Goal: Task Accomplishment & Management: Use online tool/utility

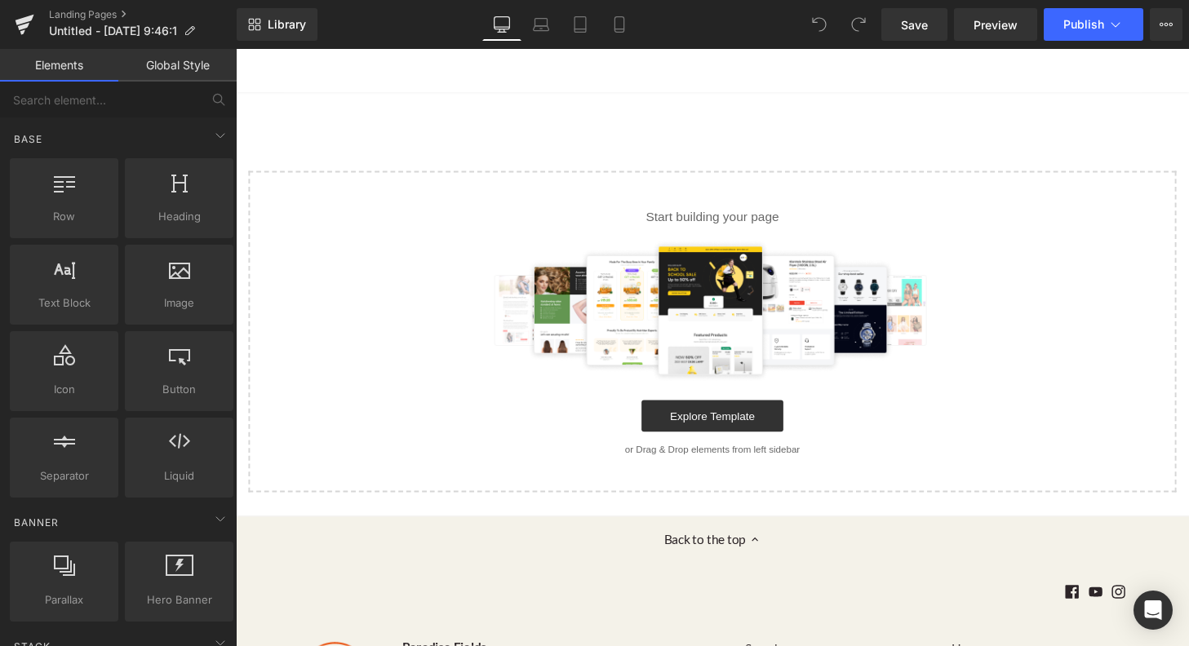
scroll to position [104, 0]
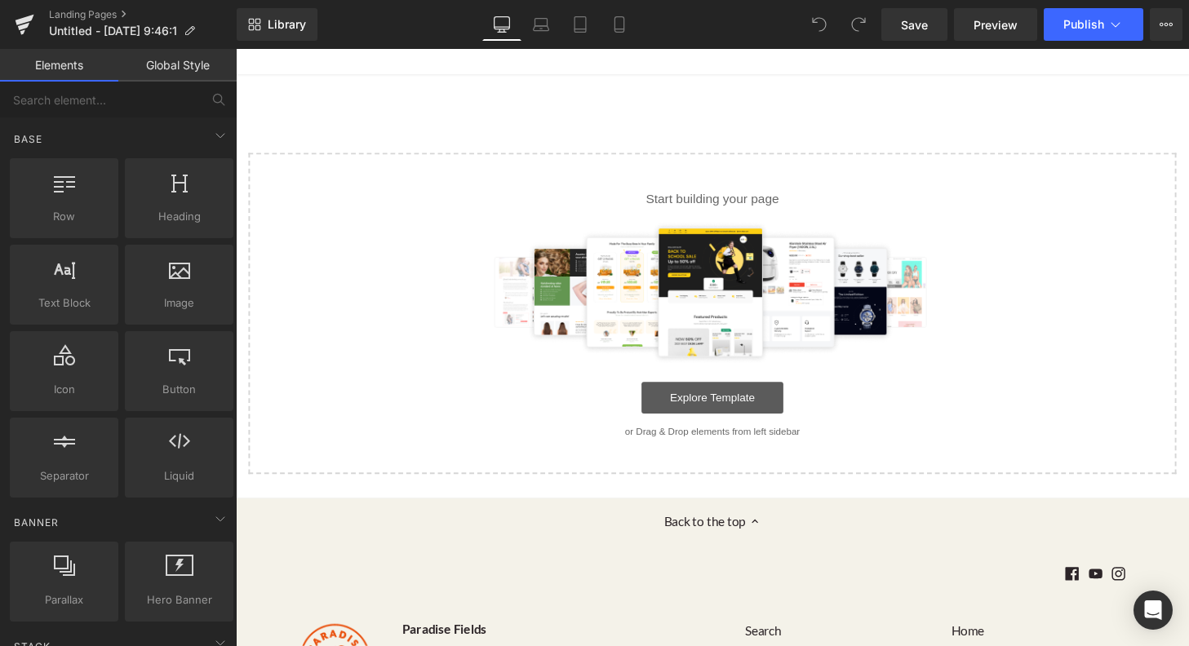
click at [741, 410] on link "Explore Template" at bounding box center [729, 410] width 147 height 33
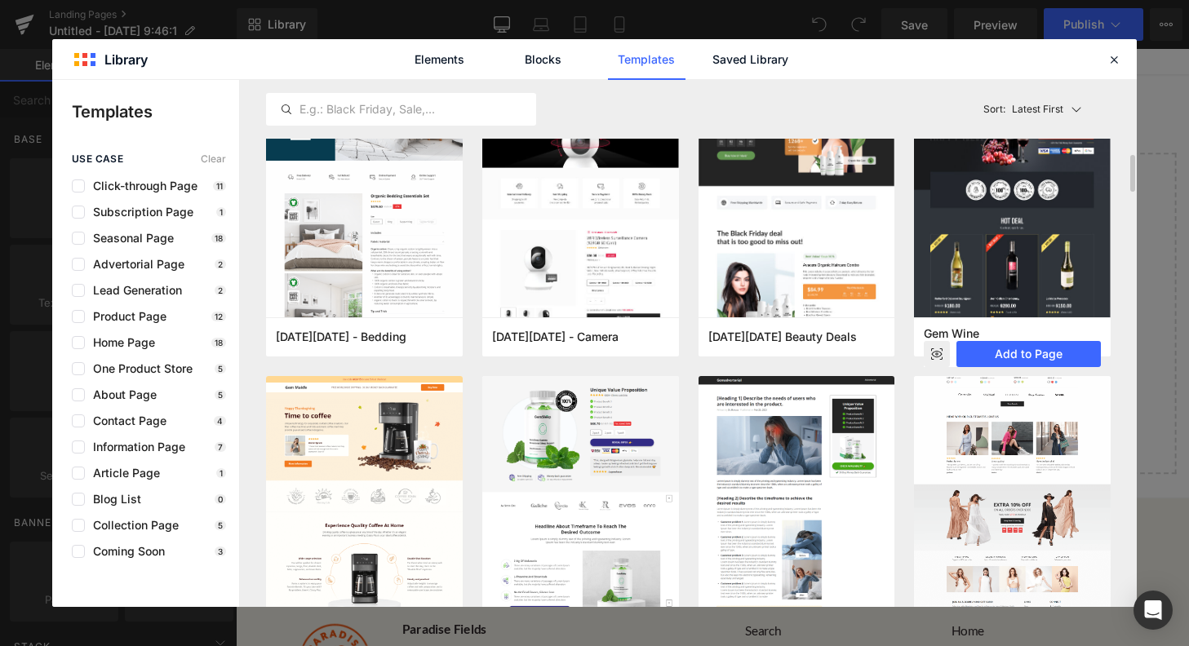
scroll to position [0, 0]
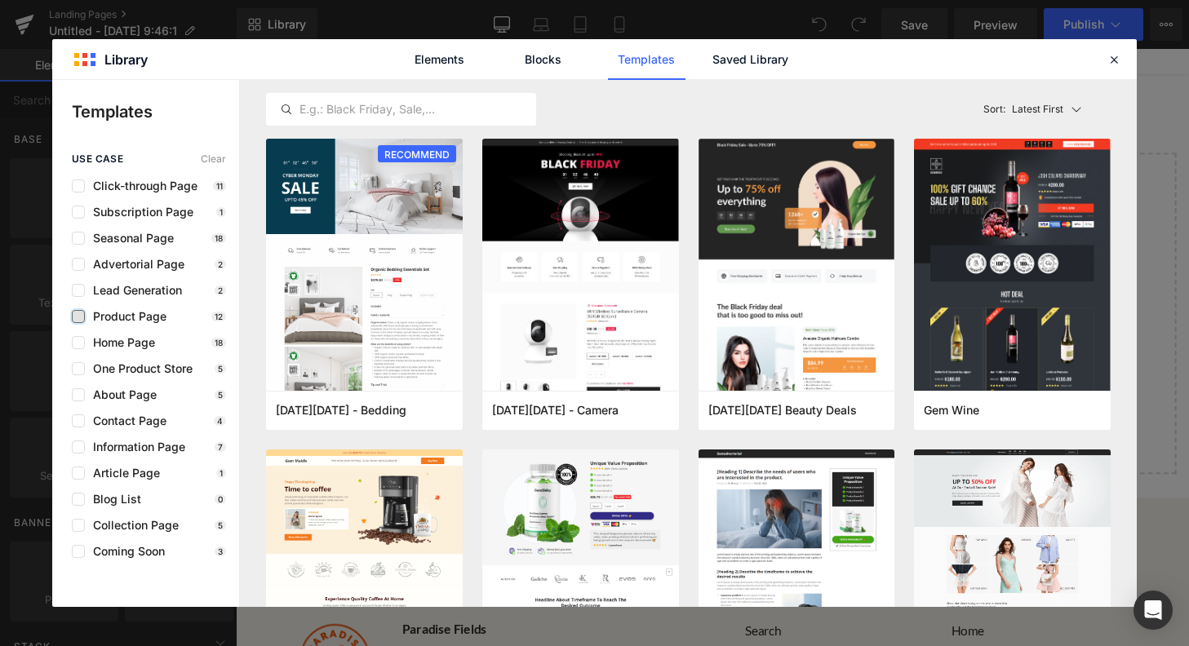
click at [82, 316] on label at bounding box center [78, 316] width 13 height 13
click at [78, 317] on input "checkbox" at bounding box center [78, 317] width 0 height 0
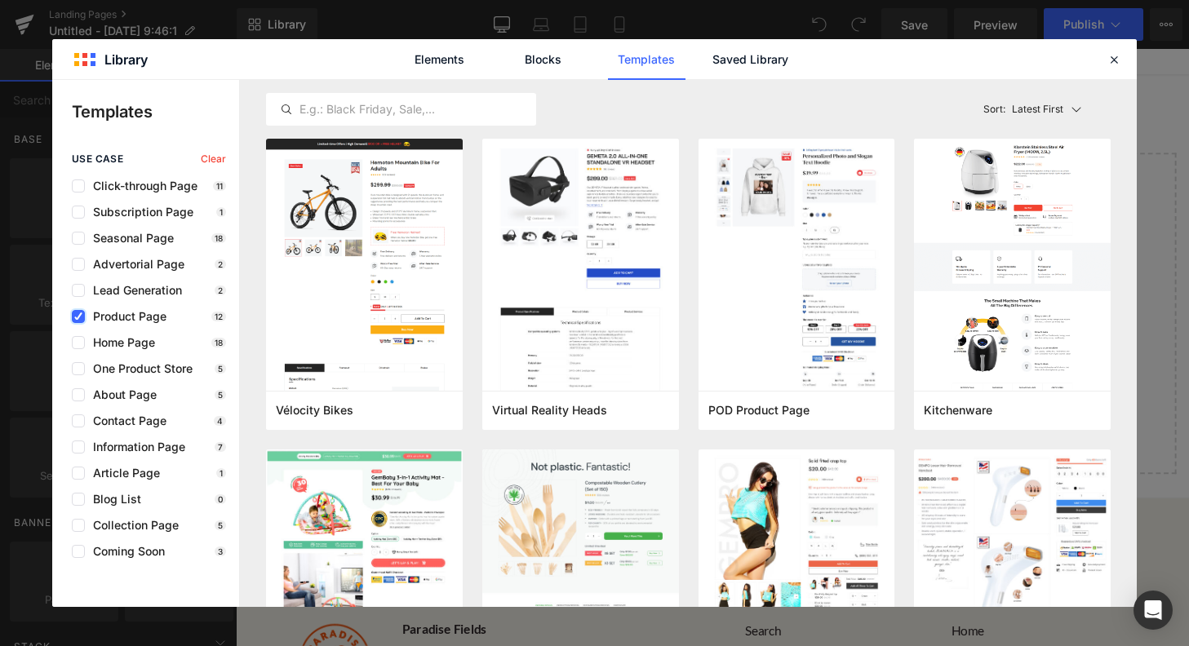
click at [78, 317] on icon at bounding box center [78, 317] width 8 height 0
click at [78, 317] on input "checkbox" at bounding box center [78, 317] width 0 height 0
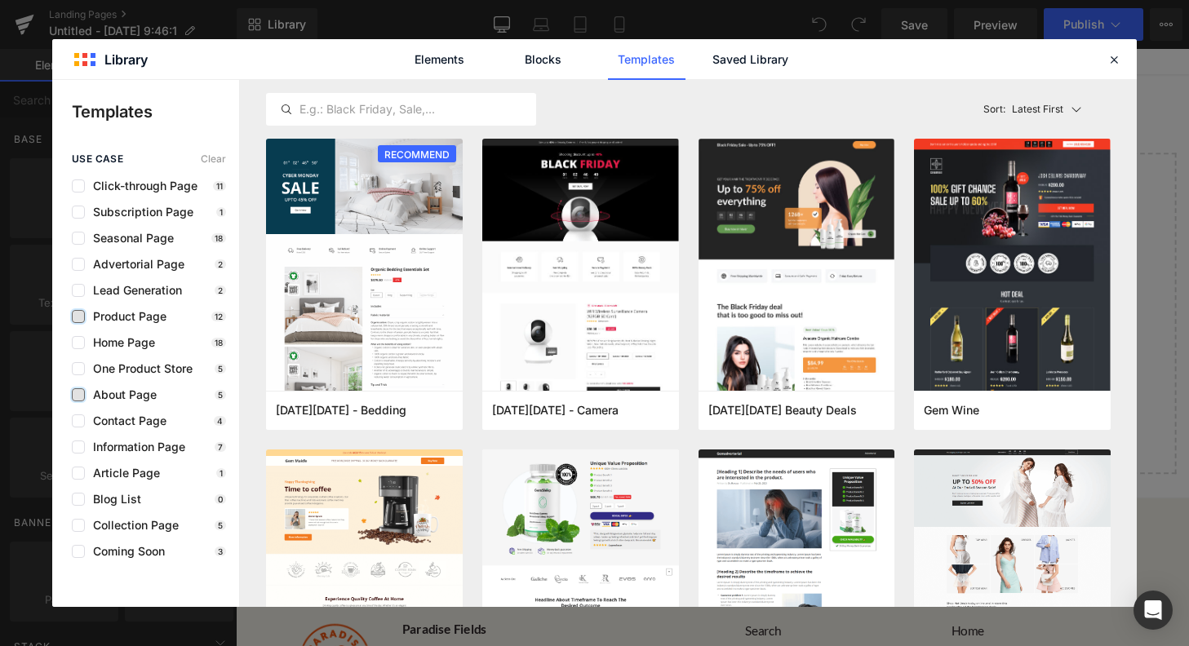
click at [81, 392] on label at bounding box center [78, 394] width 13 height 13
click at [78, 395] on input "checkbox" at bounding box center [78, 395] width 0 height 0
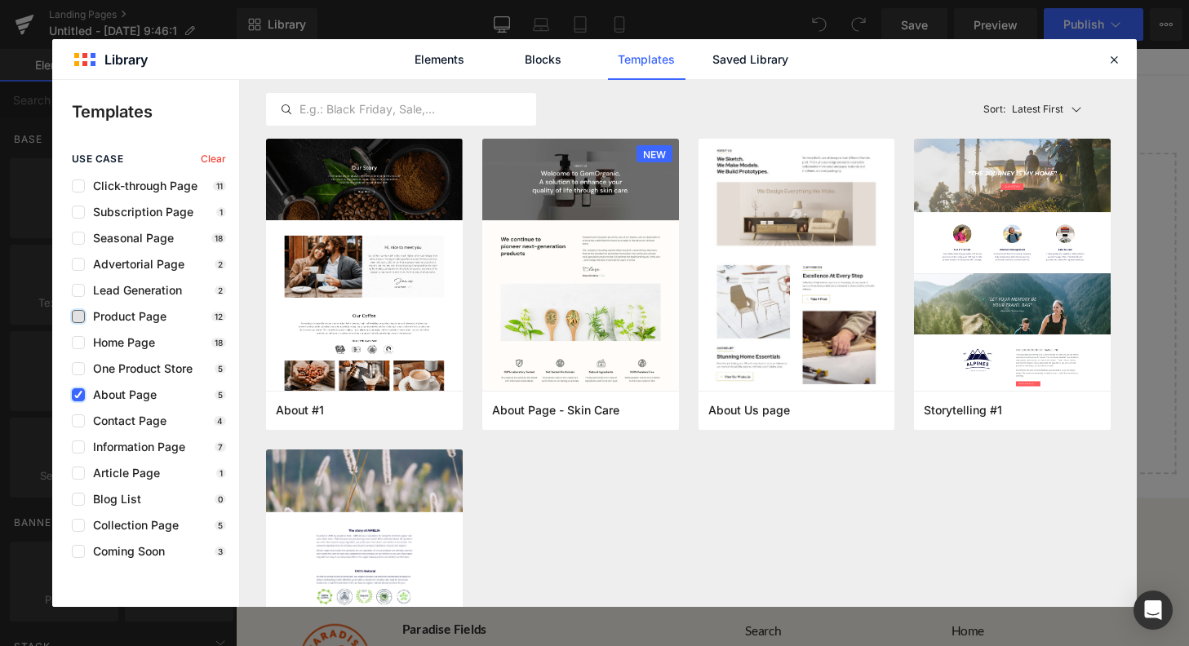
click at [81, 395] on icon at bounding box center [78, 395] width 8 height 0
click at [78, 395] on input "checkbox" at bounding box center [78, 395] width 0 height 0
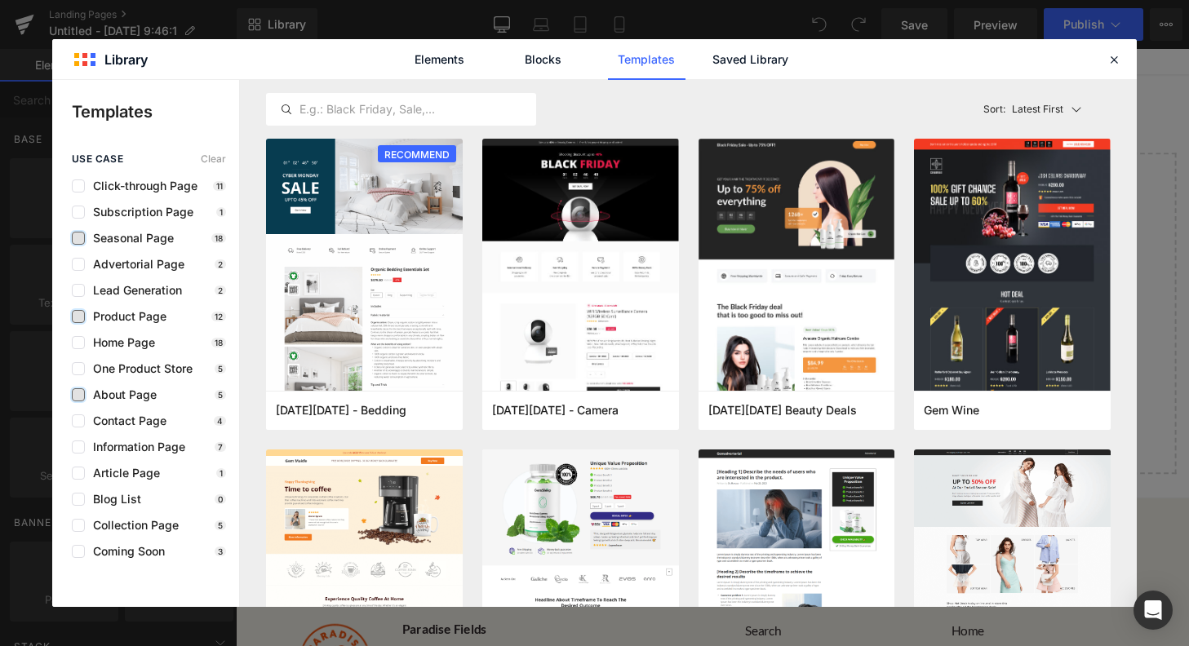
click at [79, 238] on label at bounding box center [78, 238] width 13 height 13
click at [78, 238] on input "checkbox" at bounding box center [78, 238] width 0 height 0
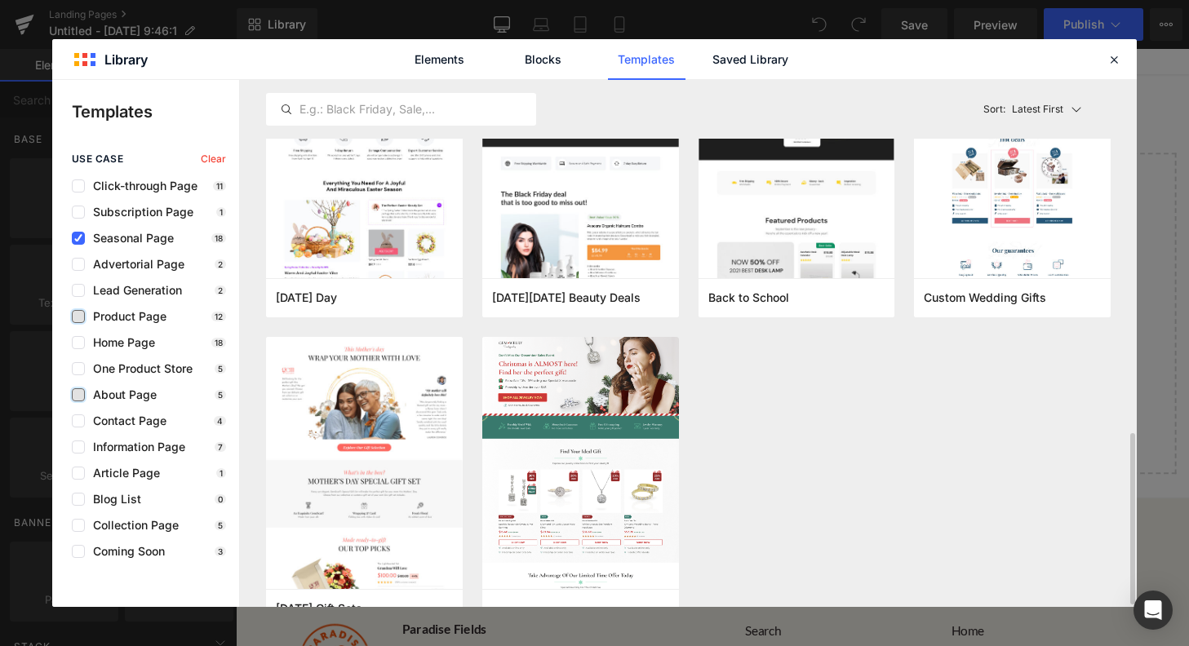
scroll to position [1055, 0]
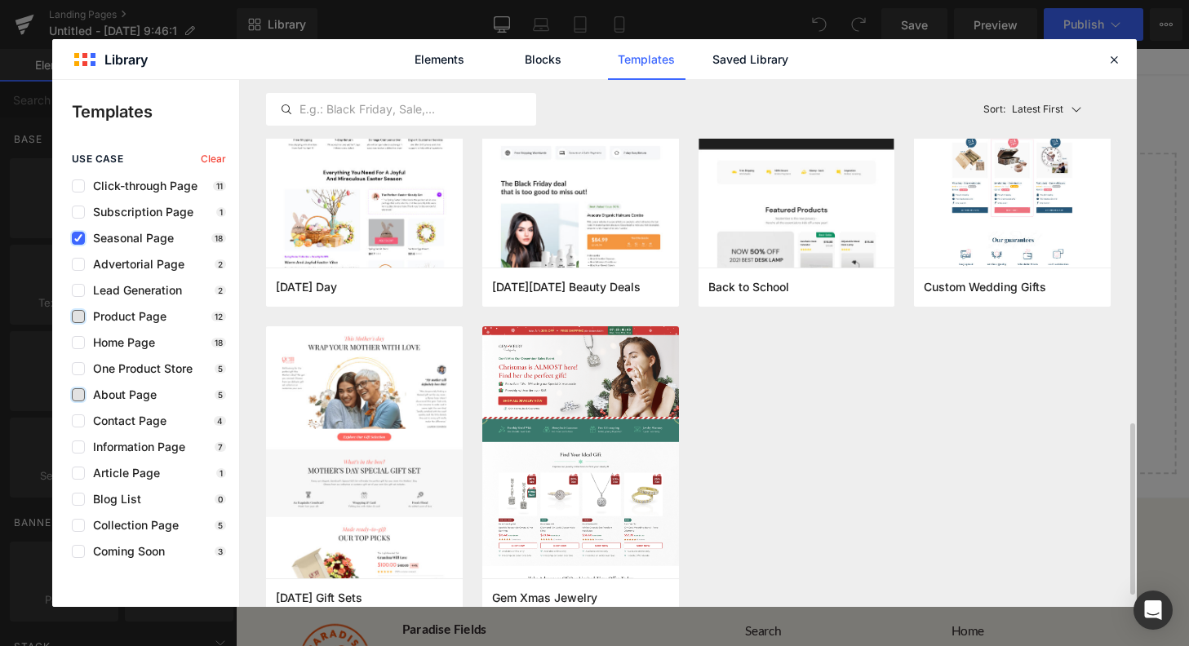
click at [78, 238] on icon at bounding box center [78, 238] width 8 height 0
click at [78, 238] on input "checkbox" at bounding box center [78, 238] width 0 height 0
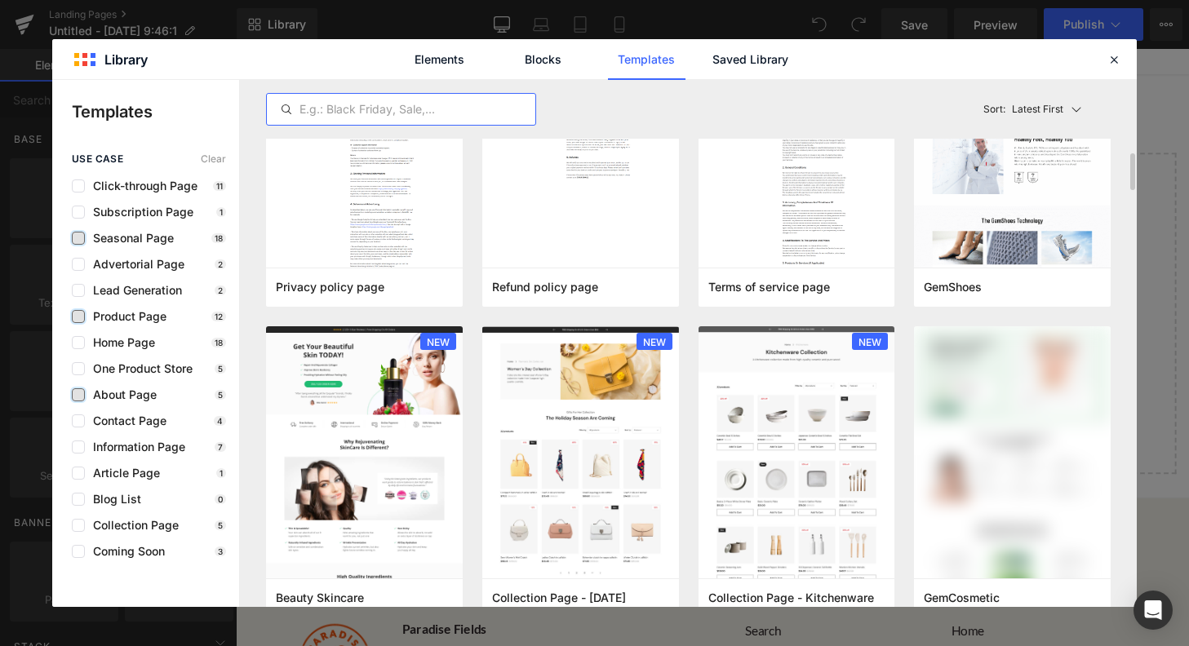
click at [343, 107] on input "text" at bounding box center [401, 110] width 268 height 20
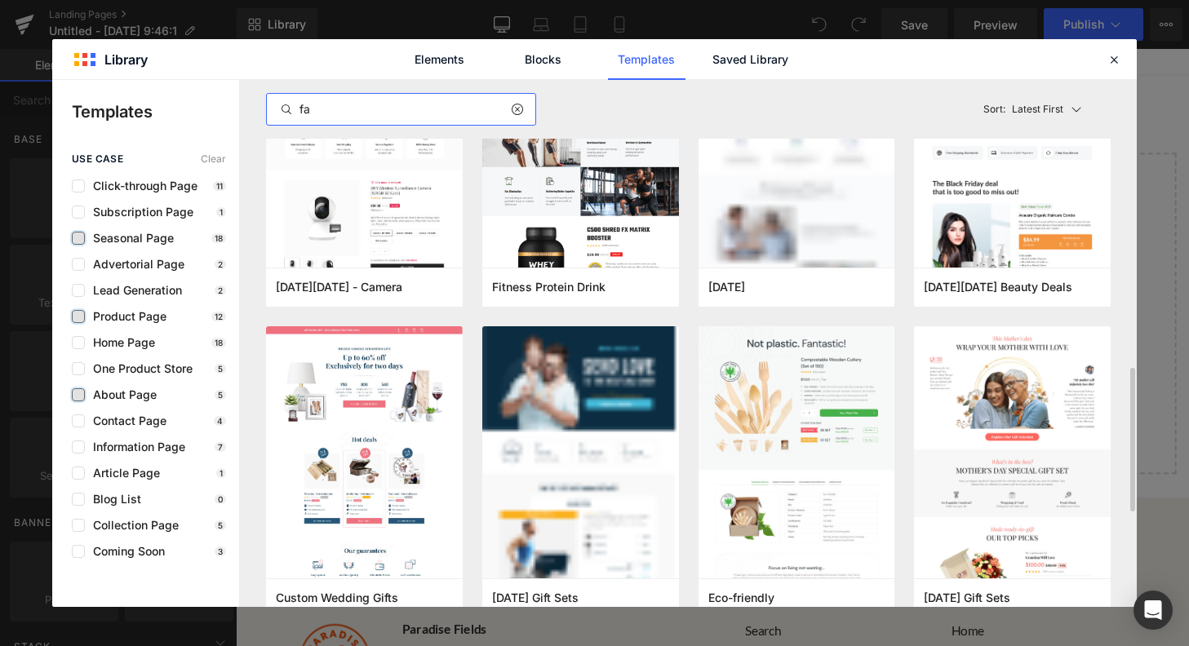
scroll to position [0, 0]
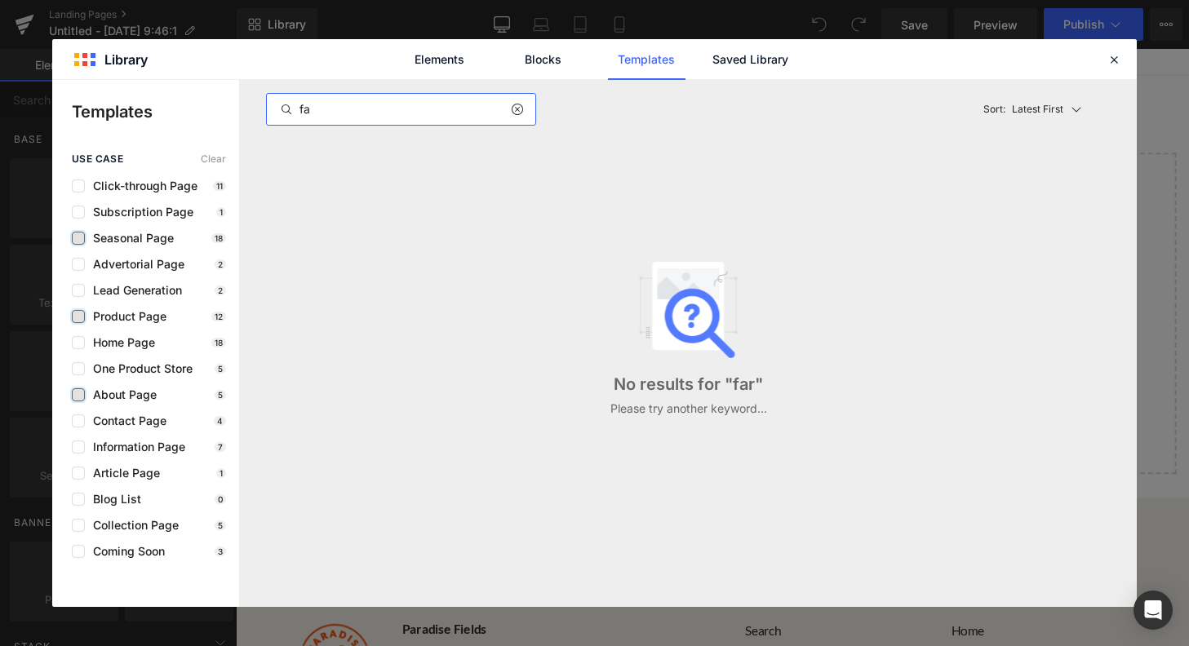
type input "f"
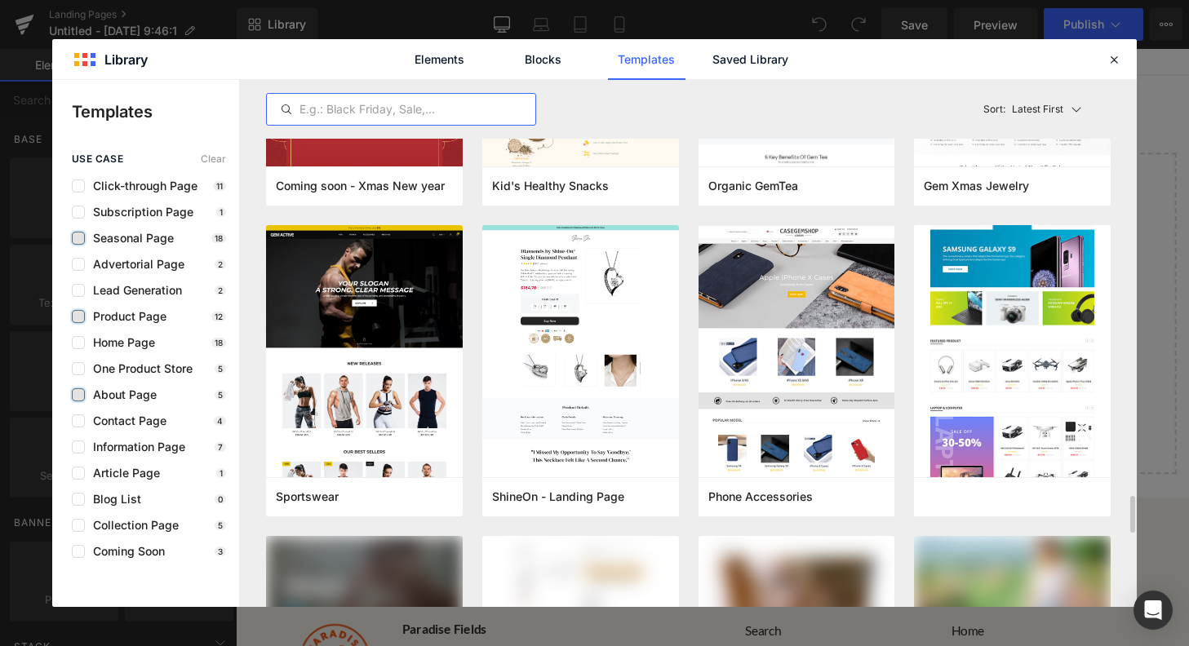
scroll to position [5824, 0]
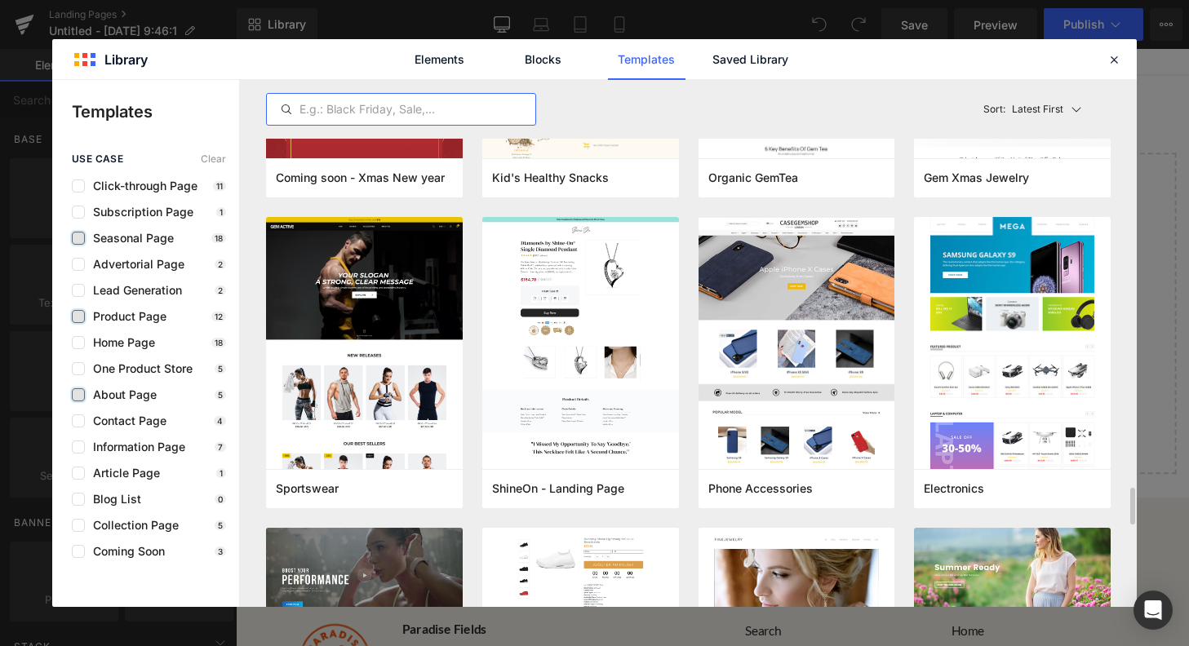
click at [462, 109] on input "text" at bounding box center [401, 110] width 268 height 20
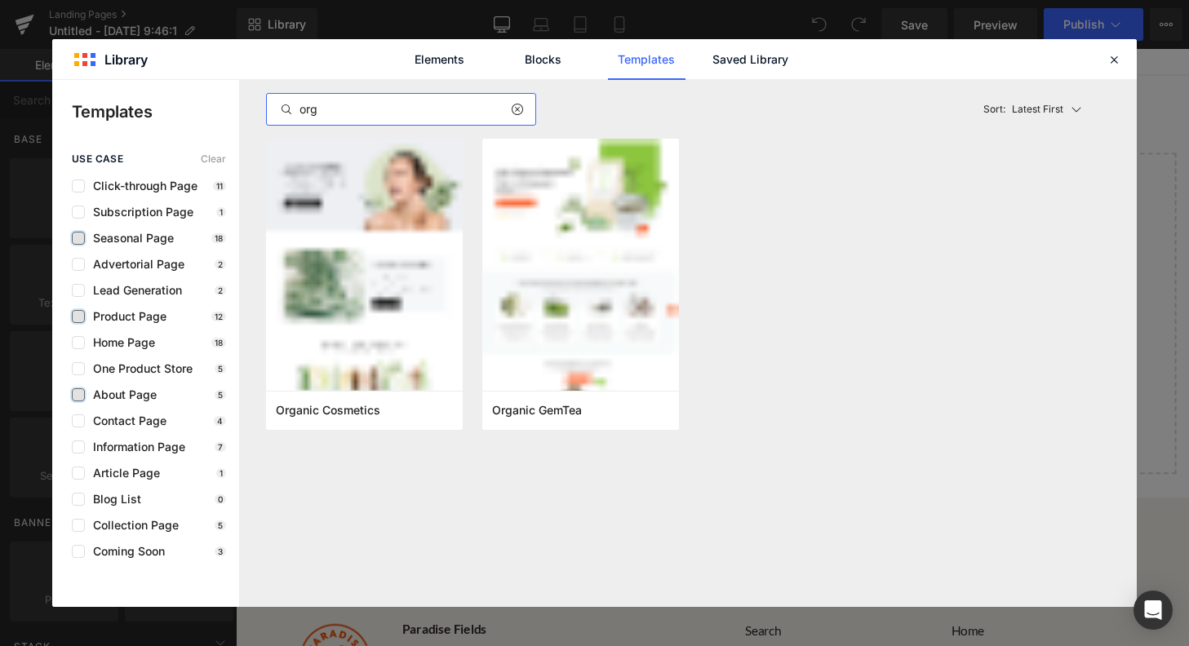
scroll to position [0, 0]
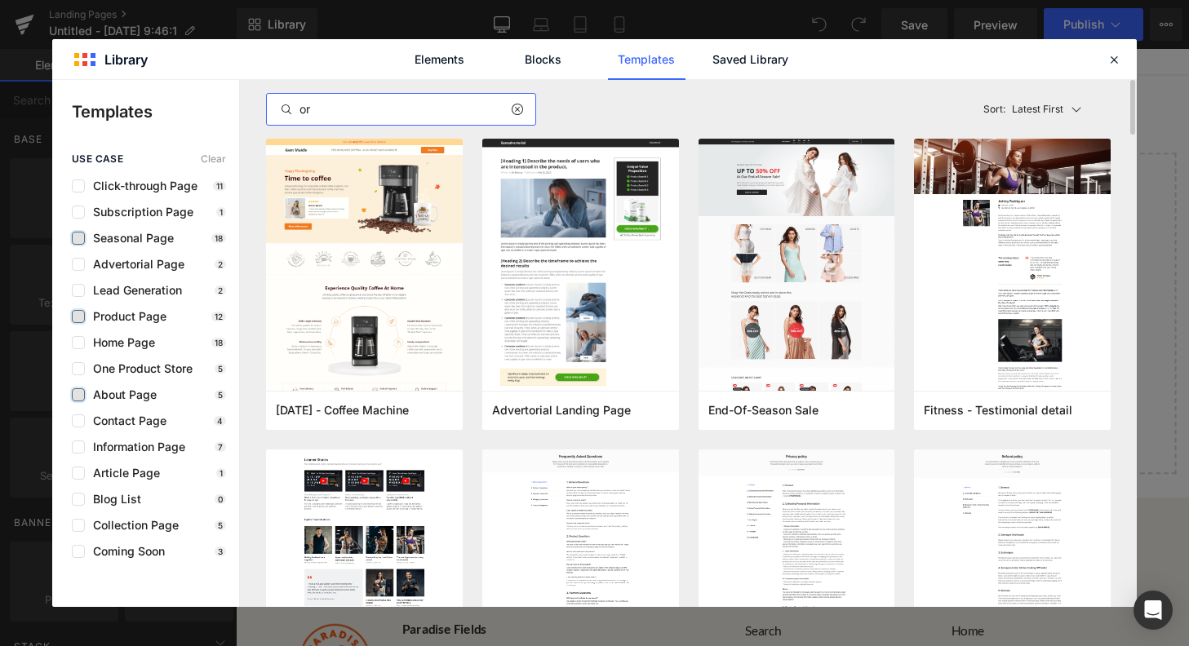
type input "o"
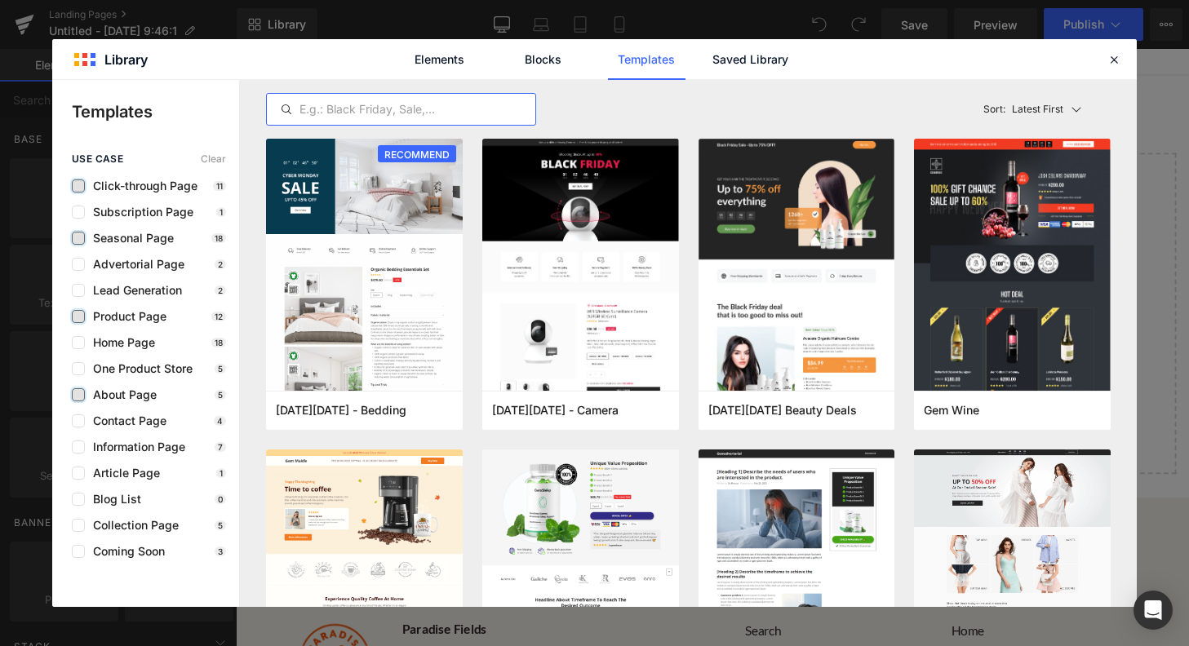
click at [75, 191] on label at bounding box center [78, 185] width 13 height 13
click at [78, 186] on input "checkbox" at bounding box center [78, 186] width 0 height 0
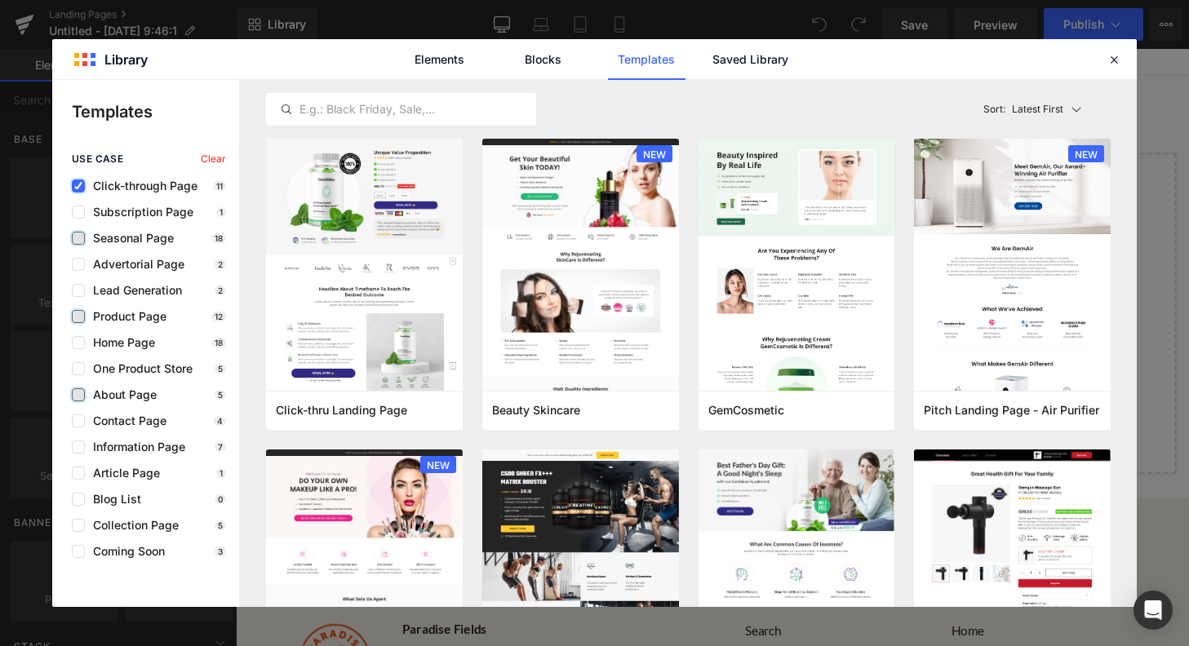
click at [78, 186] on icon at bounding box center [78, 186] width 8 height 0
click at [78, 186] on input "checkbox" at bounding box center [78, 186] width 0 height 0
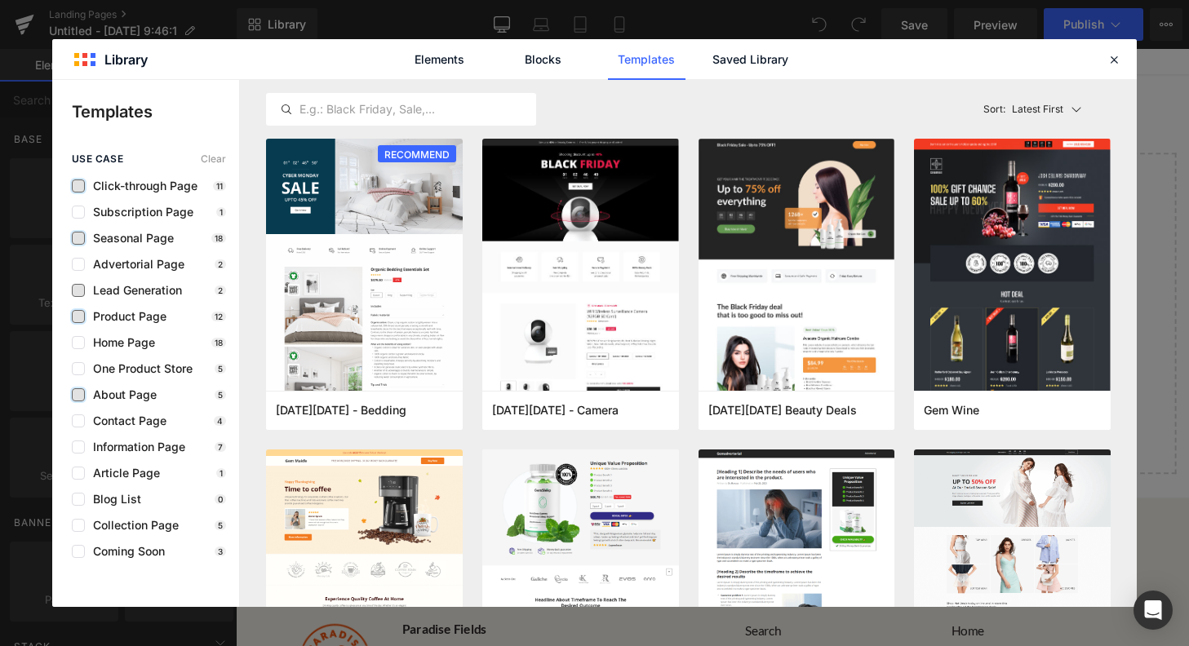
click at [86, 286] on span "Lead Generation" at bounding box center [133, 290] width 97 height 13
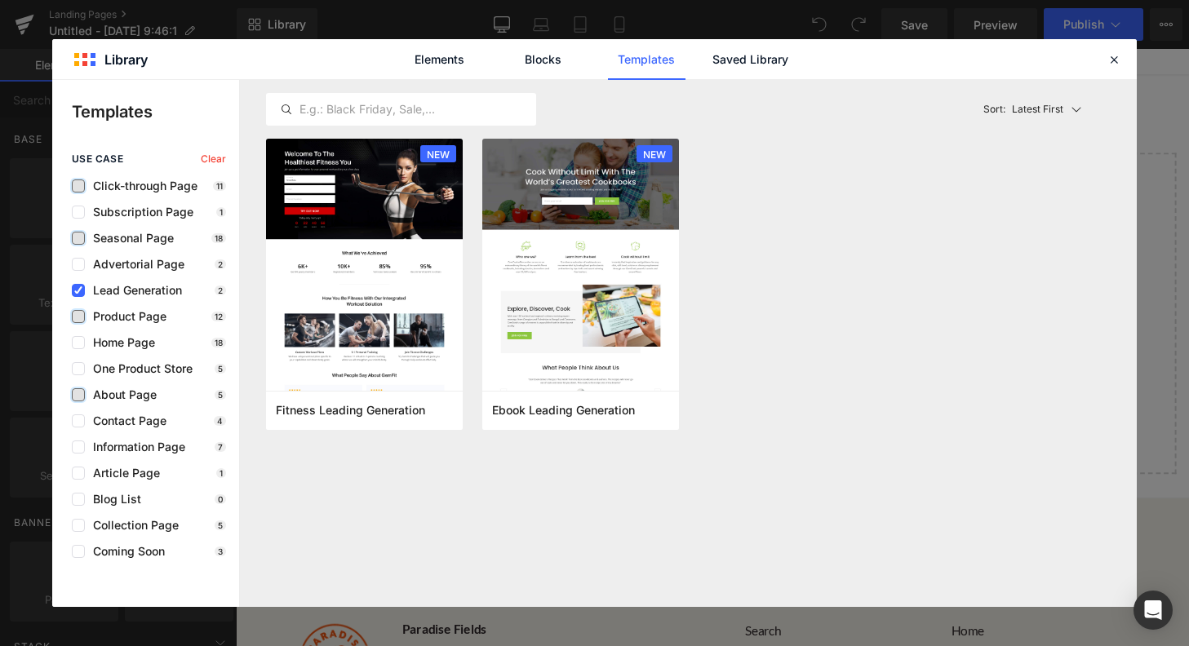
click at [86, 286] on span "Lead Generation" at bounding box center [133, 290] width 97 height 13
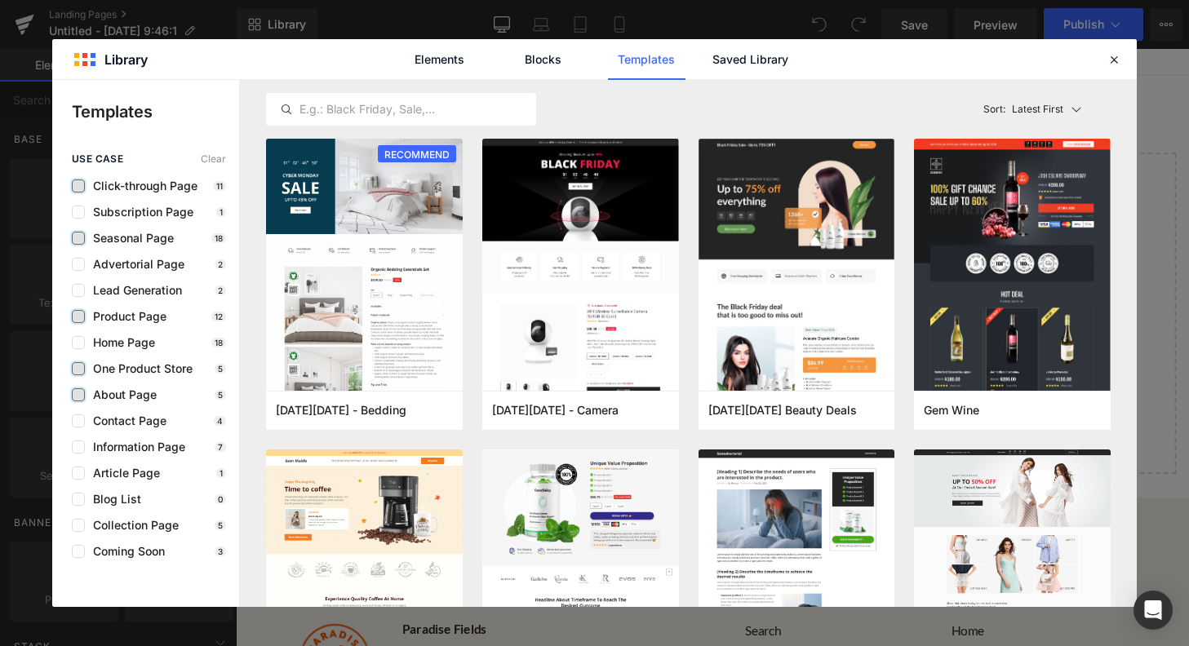
click at [84, 370] on label at bounding box center [78, 368] width 13 height 13
click at [78, 369] on input "checkbox" at bounding box center [78, 369] width 0 height 0
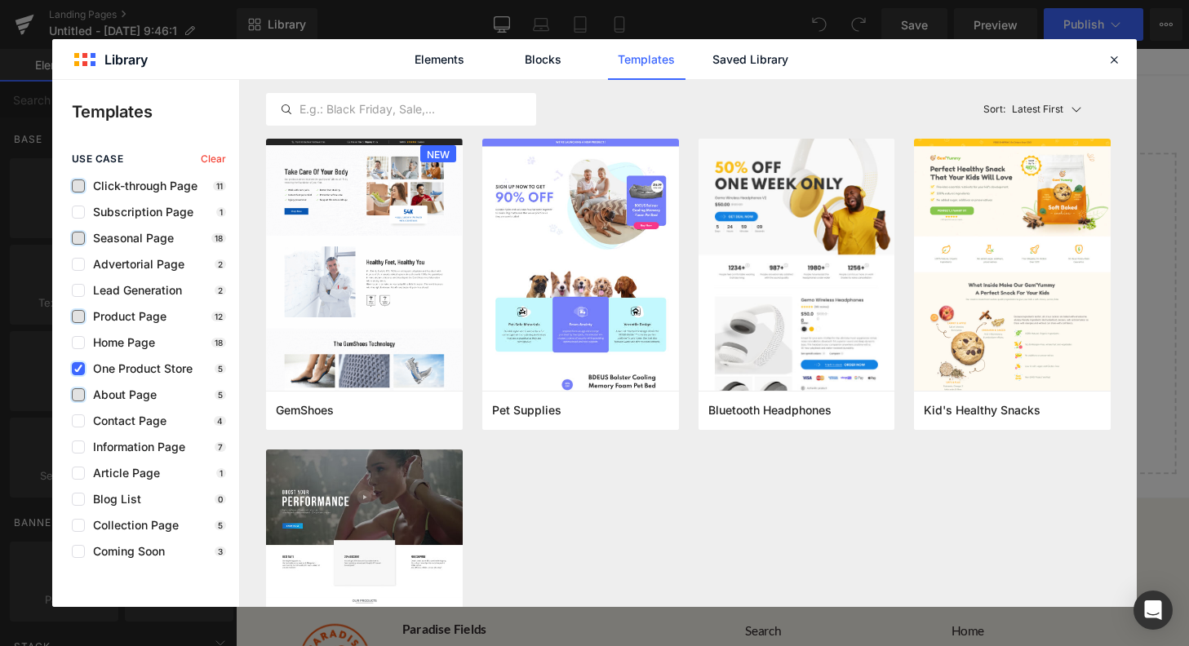
click at [84, 370] on label at bounding box center [78, 368] width 13 height 13
click at [78, 369] on input "checkbox" at bounding box center [78, 369] width 0 height 0
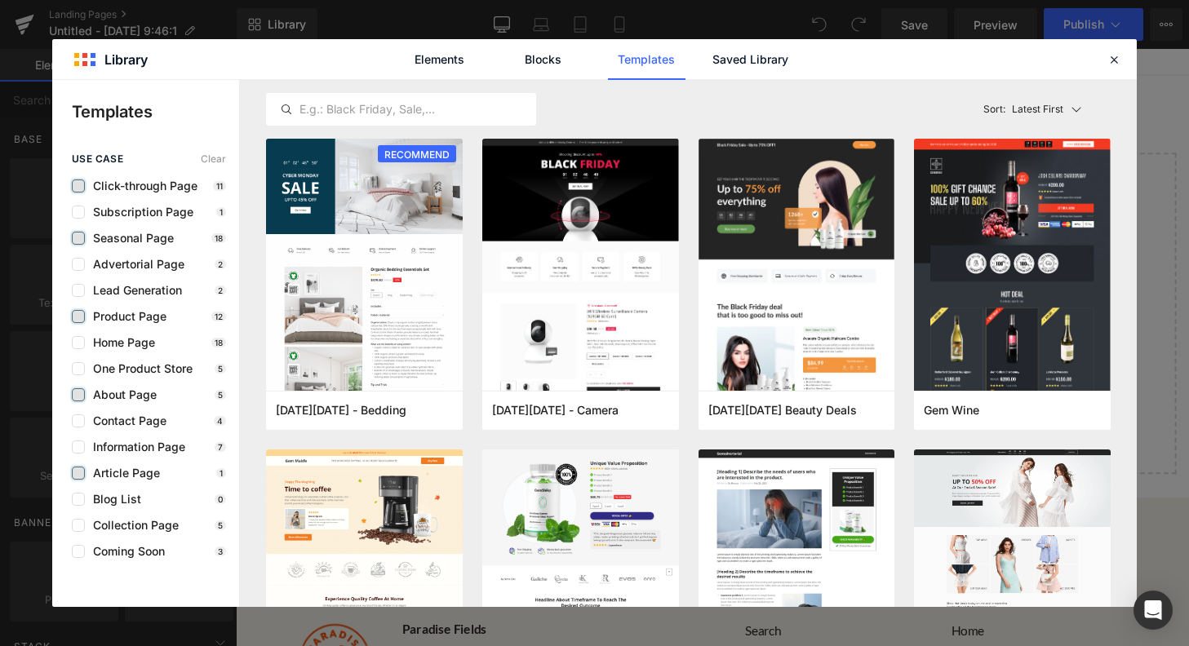
click at [81, 470] on label at bounding box center [78, 473] width 13 height 13
click at [78, 473] on input "checkbox" at bounding box center [78, 473] width 0 height 0
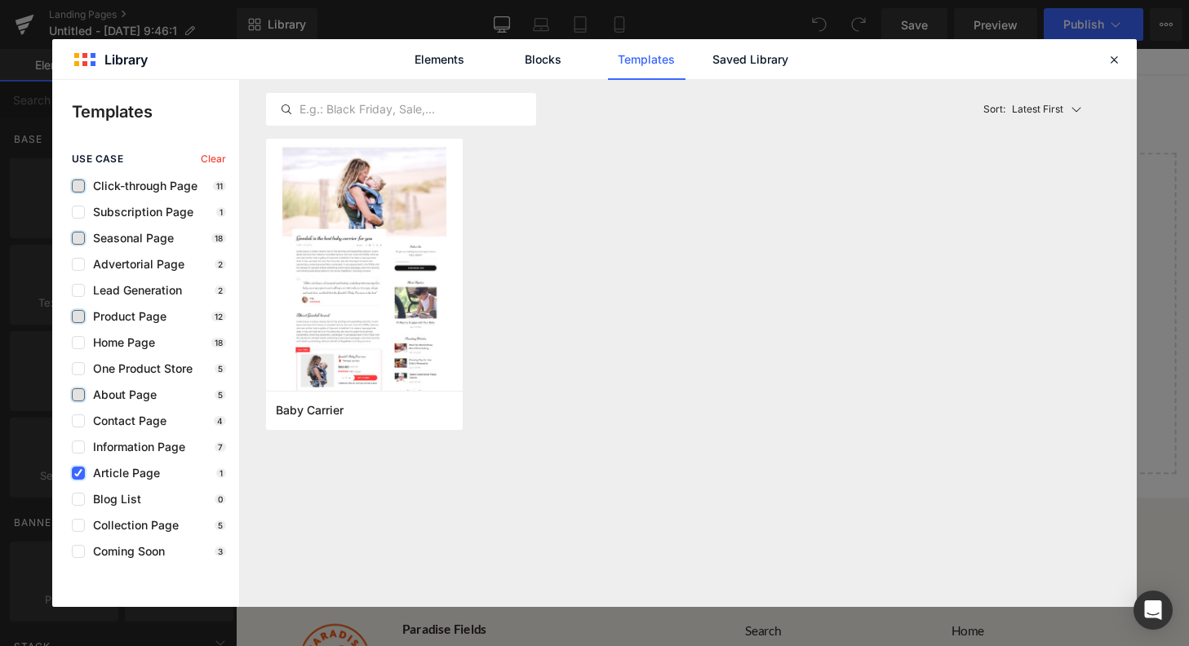
click at [81, 473] on icon at bounding box center [78, 473] width 8 height 0
click at [78, 473] on input "checkbox" at bounding box center [78, 473] width 0 height 0
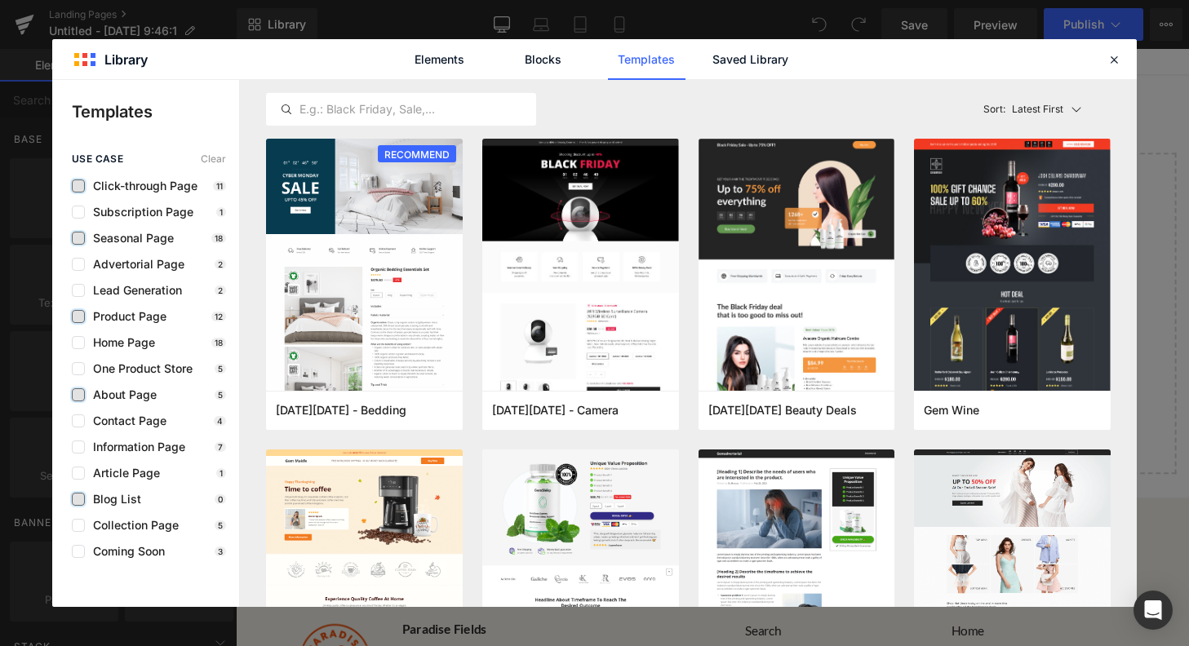
click at [83, 503] on label at bounding box center [78, 499] width 13 height 13
click at [78, 499] on input "checkbox" at bounding box center [78, 499] width 0 height 0
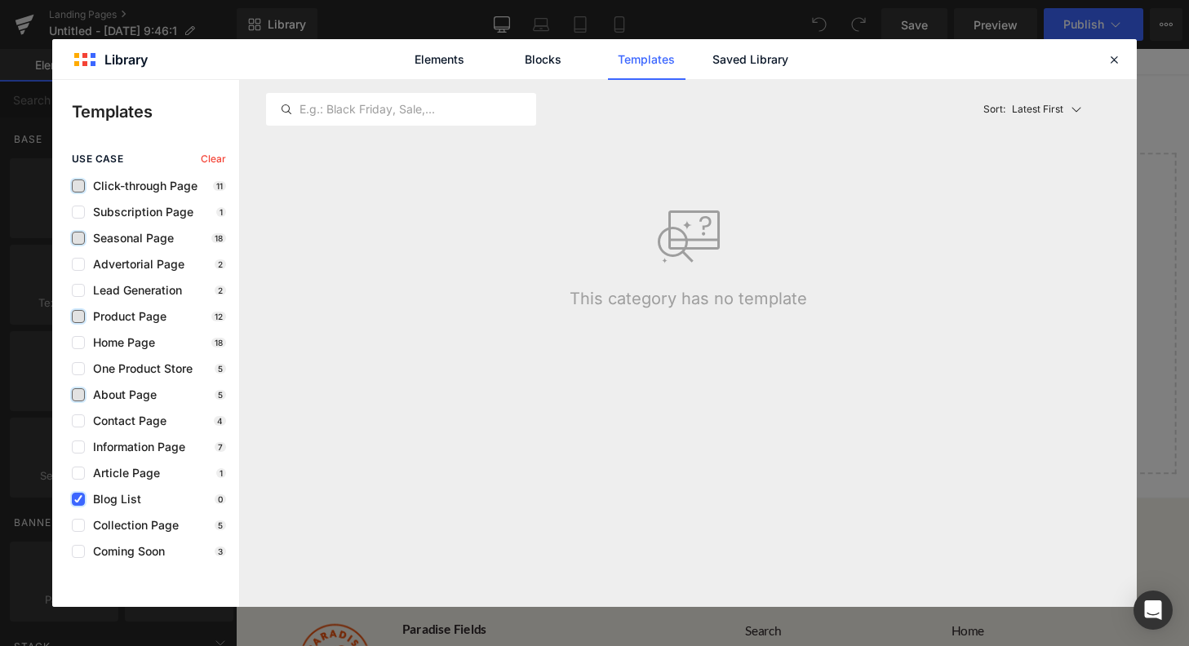
click at [83, 501] on label at bounding box center [78, 499] width 13 height 13
click at [78, 499] on input "checkbox" at bounding box center [78, 499] width 0 height 0
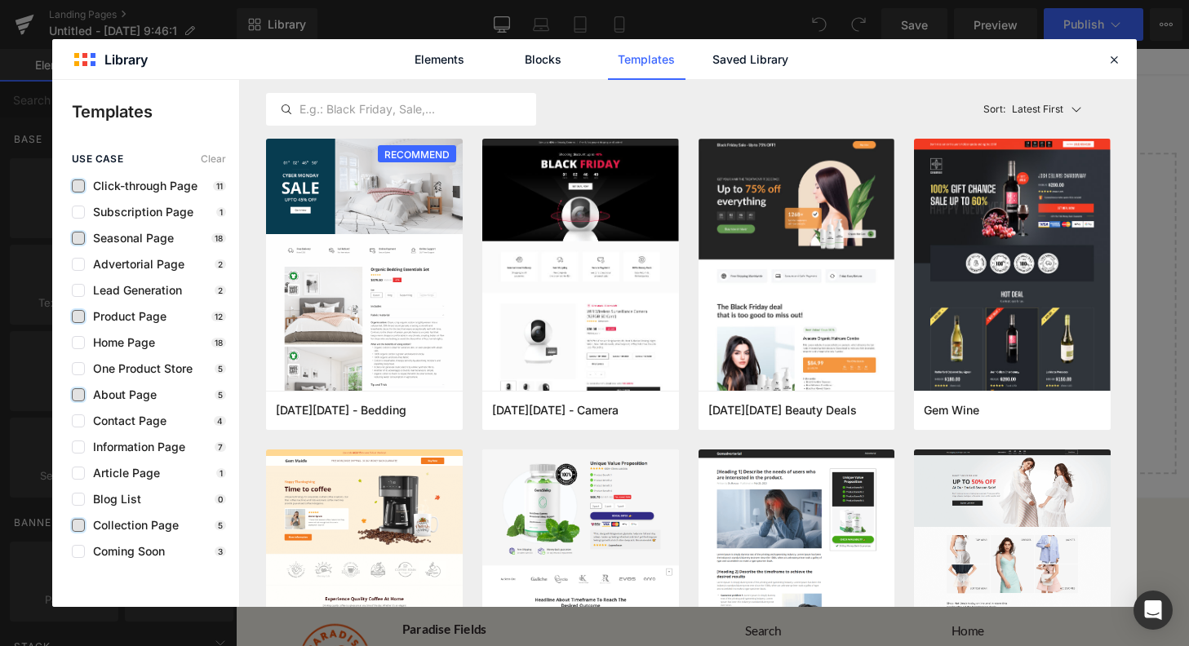
click at [83, 527] on label at bounding box center [78, 525] width 13 height 13
click at [78, 525] on input "checkbox" at bounding box center [78, 525] width 0 height 0
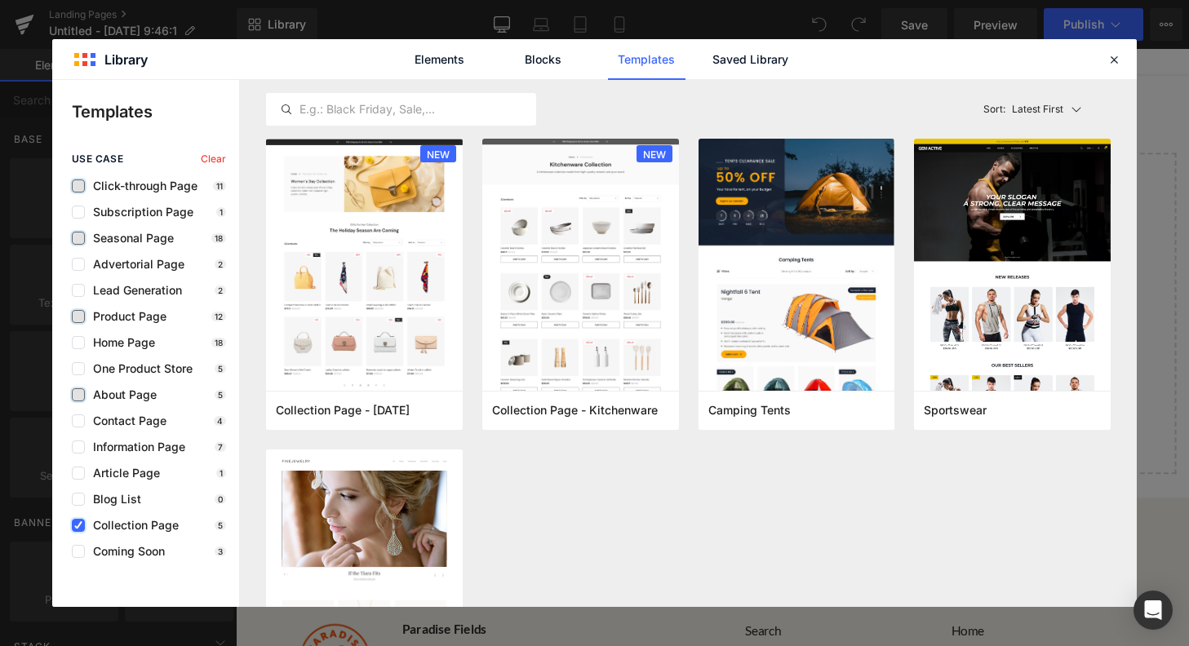
click at [83, 527] on label at bounding box center [78, 525] width 13 height 13
click at [78, 525] on input "checkbox" at bounding box center [78, 525] width 0 height 0
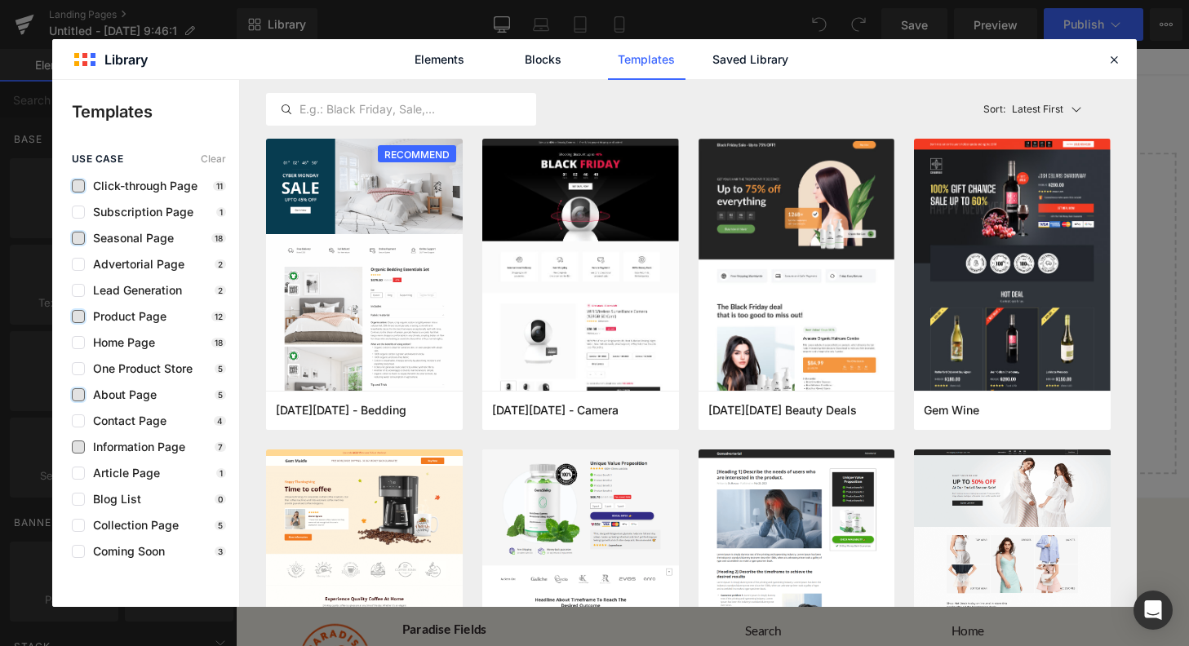
click at [86, 445] on span "Information Page" at bounding box center [135, 447] width 100 height 13
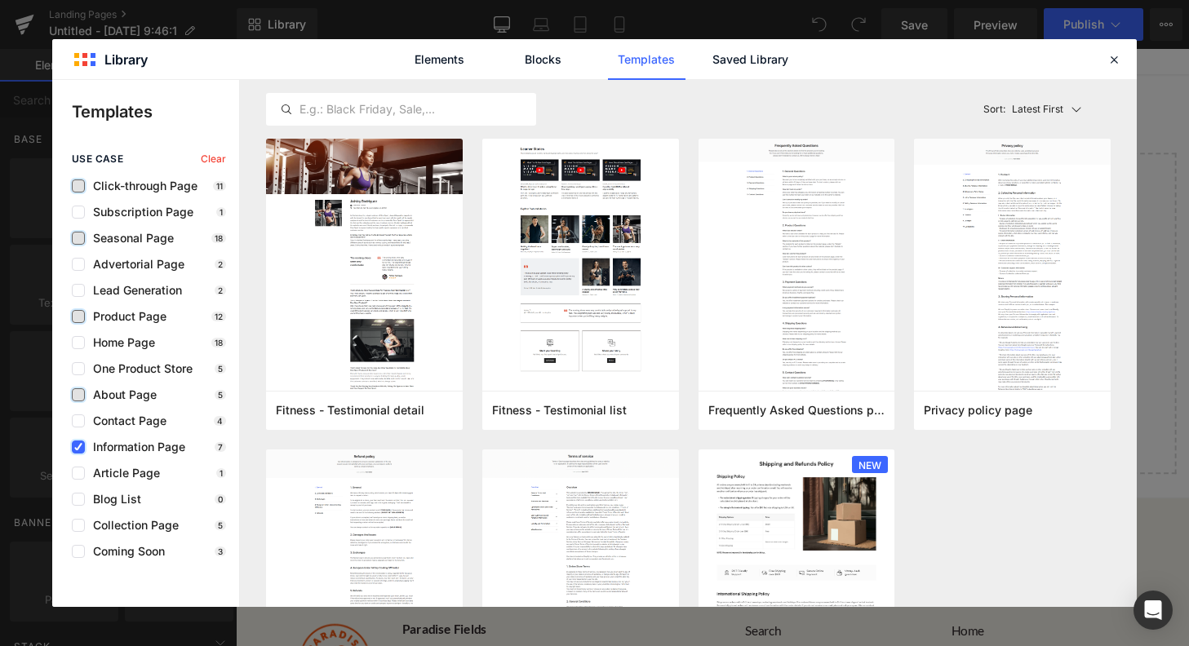
click at [76, 447] on icon at bounding box center [78, 447] width 8 height 0
click at [78, 447] on input "checkbox" at bounding box center [78, 447] width 0 height 0
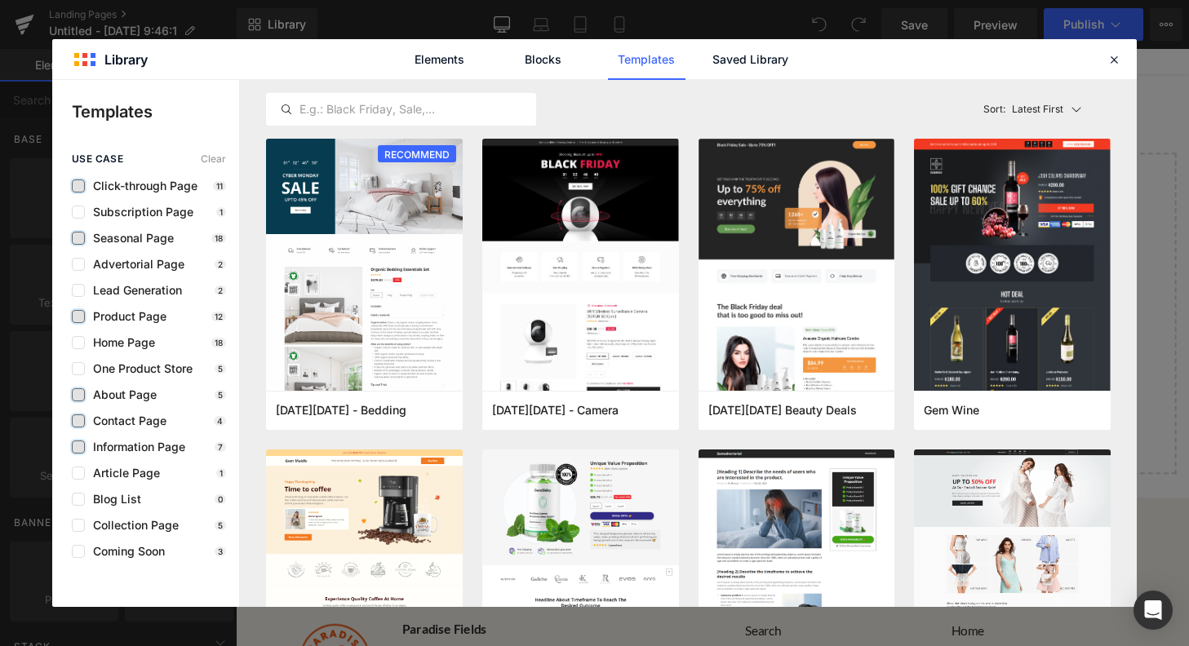
click at [77, 419] on label at bounding box center [78, 420] width 13 height 13
click at [78, 421] on input "checkbox" at bounding box center [78, 421] width 0 height 0
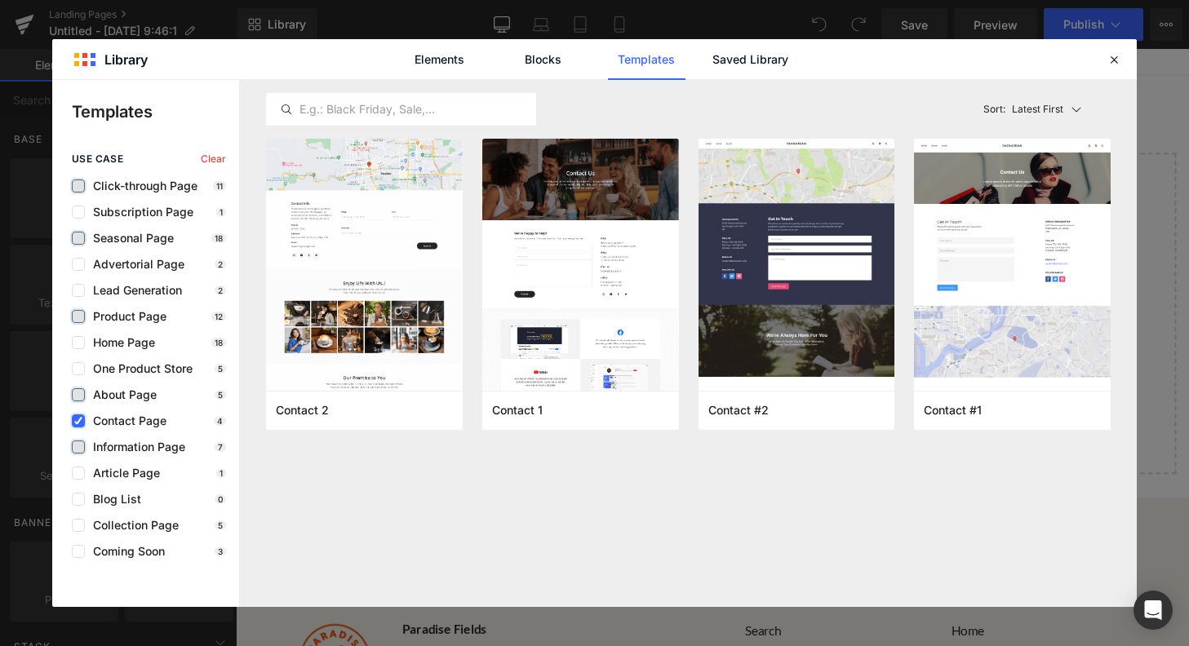
click at [77, 421] on icon at bounding box center [78, 421] width 8 height 0
click at [78, 421] on input "checkbox" at bounding box center [78, 421] width 0 height 0
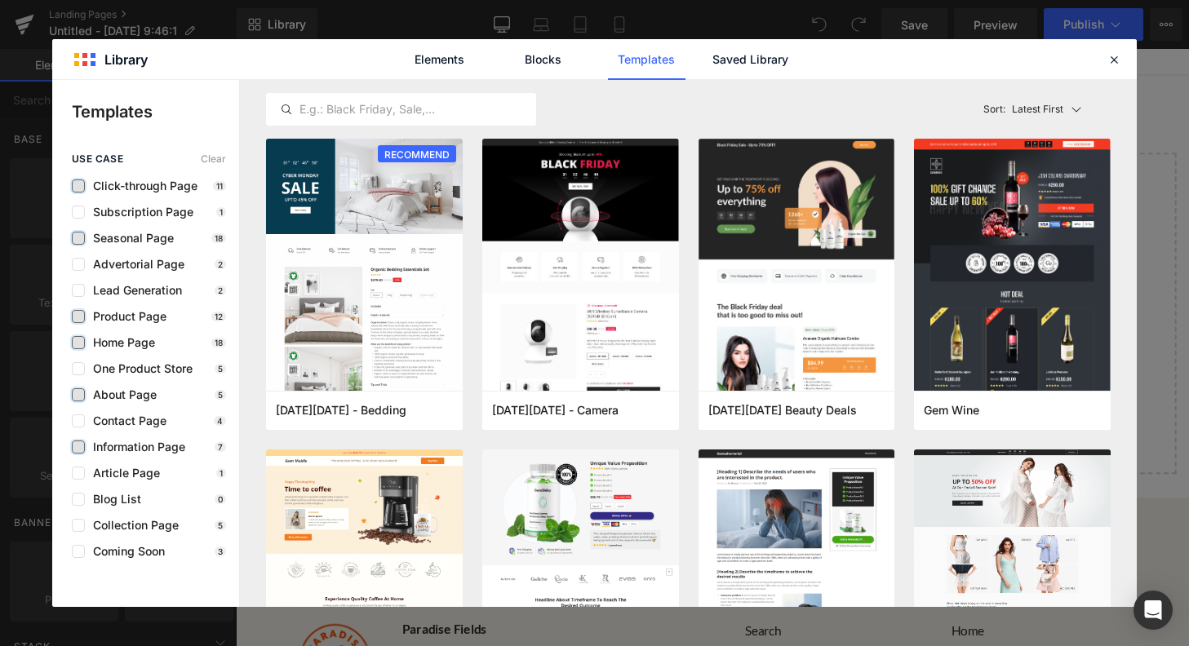
click at [80, 343] on label at bounding box center [78, 342] width 13 height 13
click at [78, 343] on input "checkbox" at bounding box center [78, 343] width 0 height 0
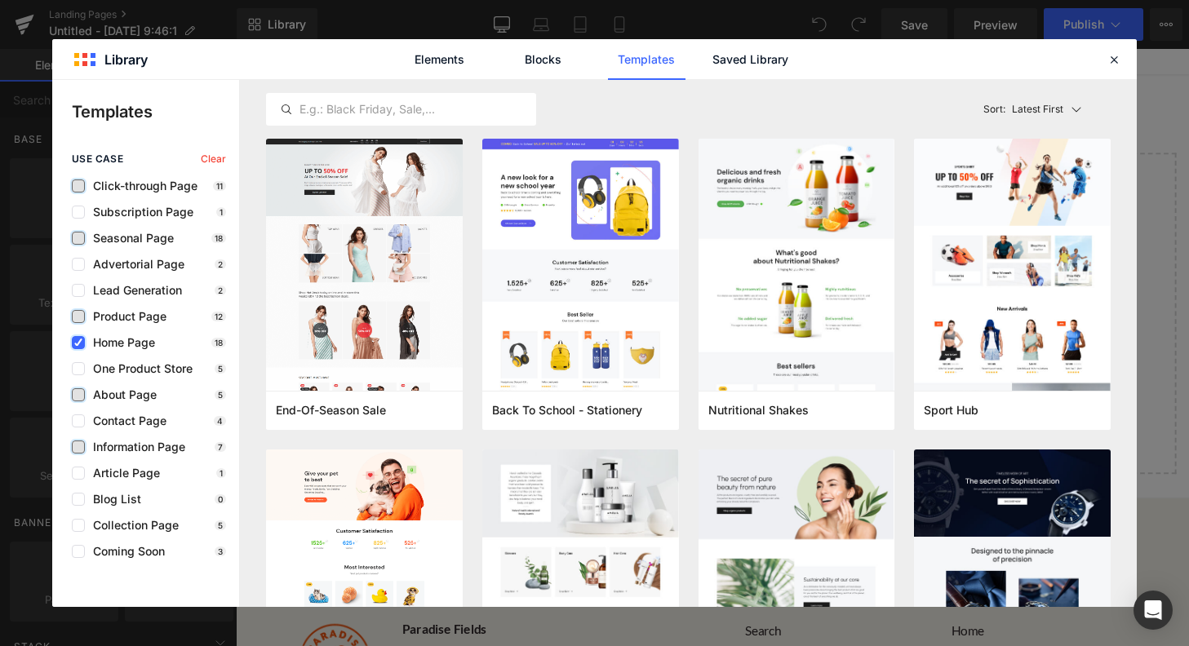
click at [78, 343] on icon at bounding box center [78, 343] width 8 height 0
click at [78, 343] on input "checkbox" at bounding box center [78, 343] width 0 height 0
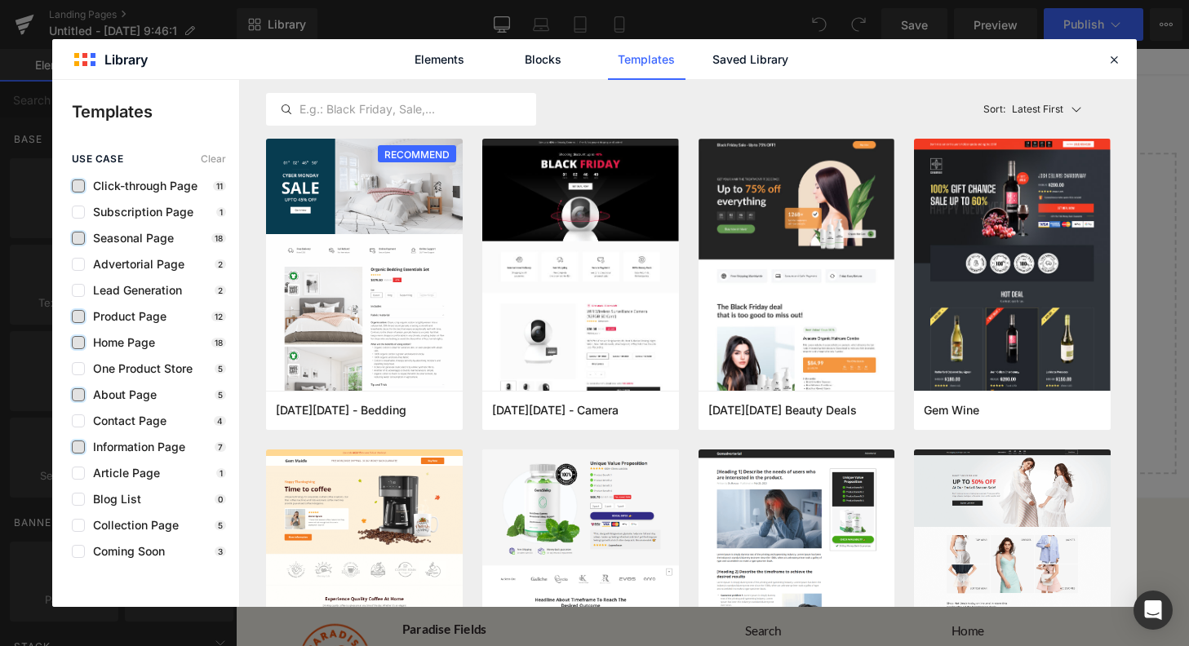
click at [78, 320] on label at bounding box center [78, 316] width 13 height 13
click at [78, 317] on input "checkbox" at bounding box center [78, 317] width 0 height 0
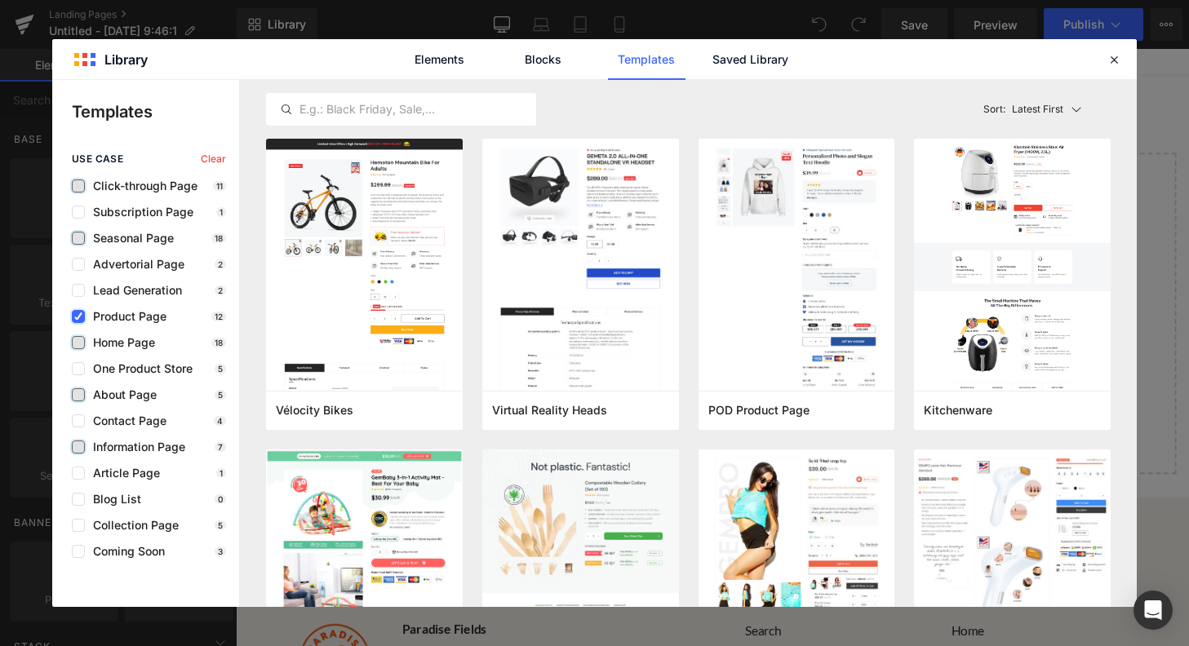
click at [76, 317] on icon at bounding box center [78, 317] width 8 height 0
click at [78, 317] on input "checkbox" at bounding box center [78, 317] width 0 height 0
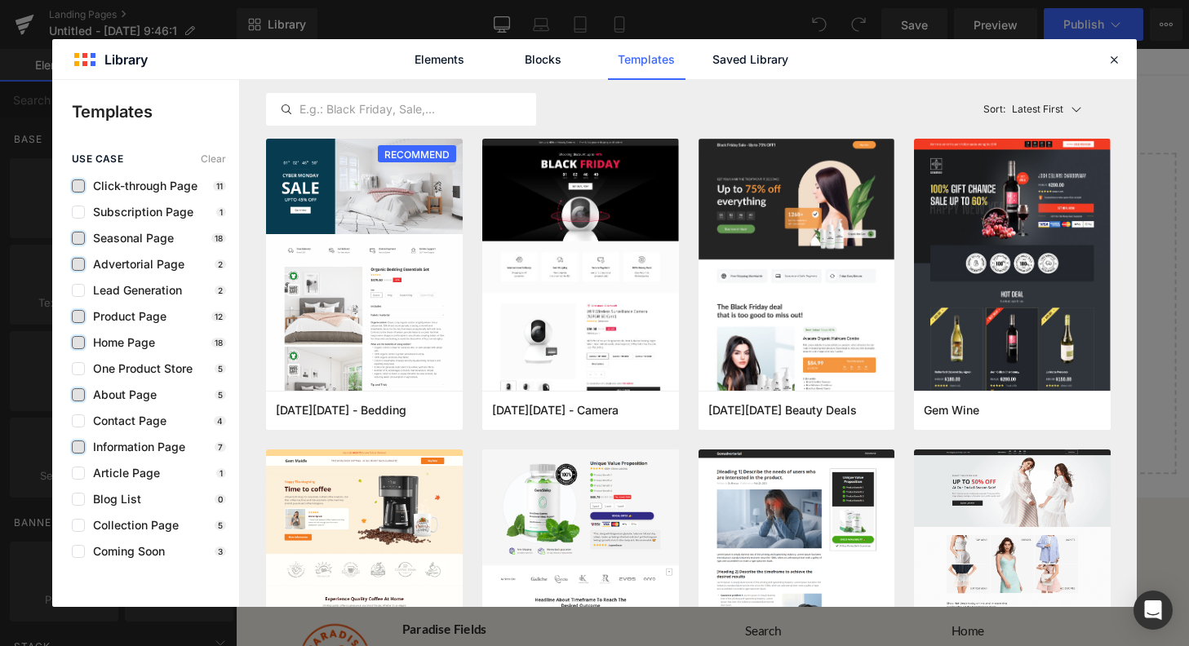
click at [77, 266] on label at bounding box center [78, 264] width 13 height 13
click at [78, 264] on input "checkbox" at bounding box center [78, 264] width 0 height 0
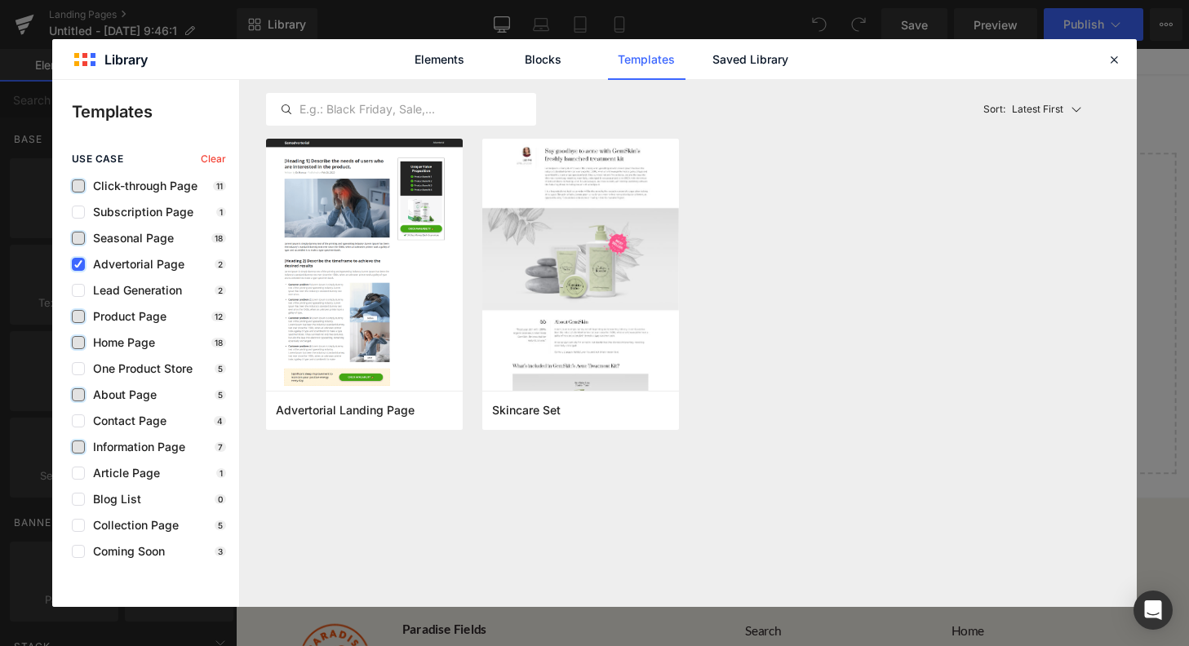
click at [77, 264] on icon at bounding box center [78, 264] width 8 height 0
click at [78, 264] on input "checkbox" at bounding box center [78, 264] width 0 height 0
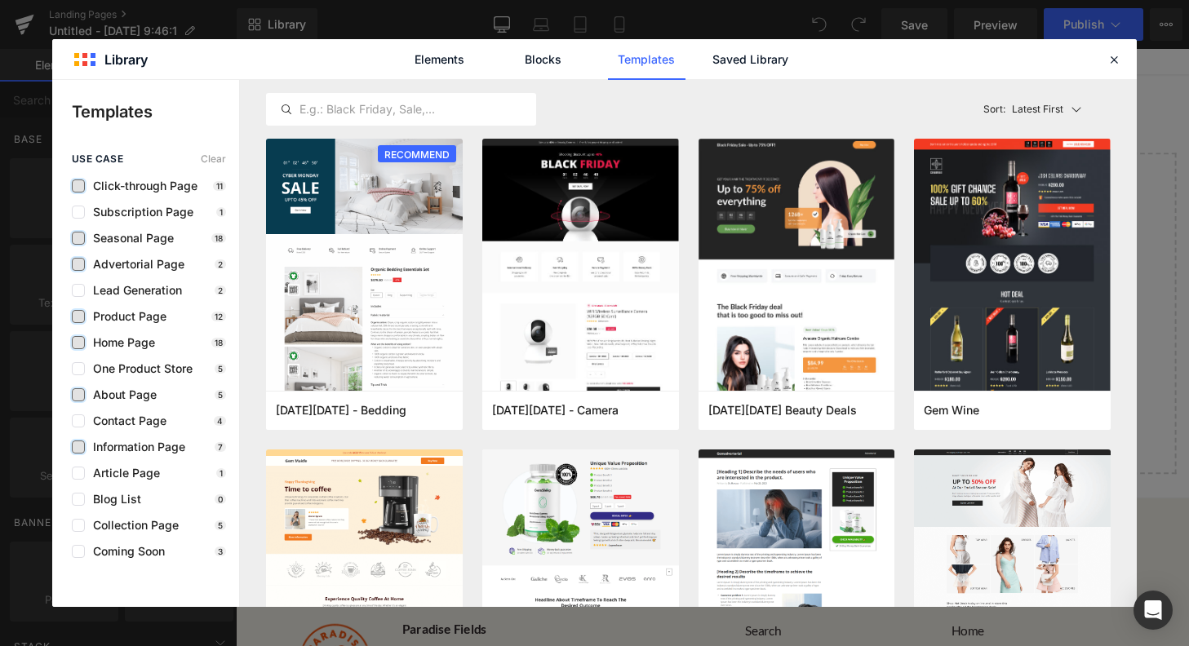
click at [74, 237] on label at bounding box center [78, 238] width 13 height 13
click at [78, 238] on input "checkbox" at bounding box center [78, 238] width 0 height 0
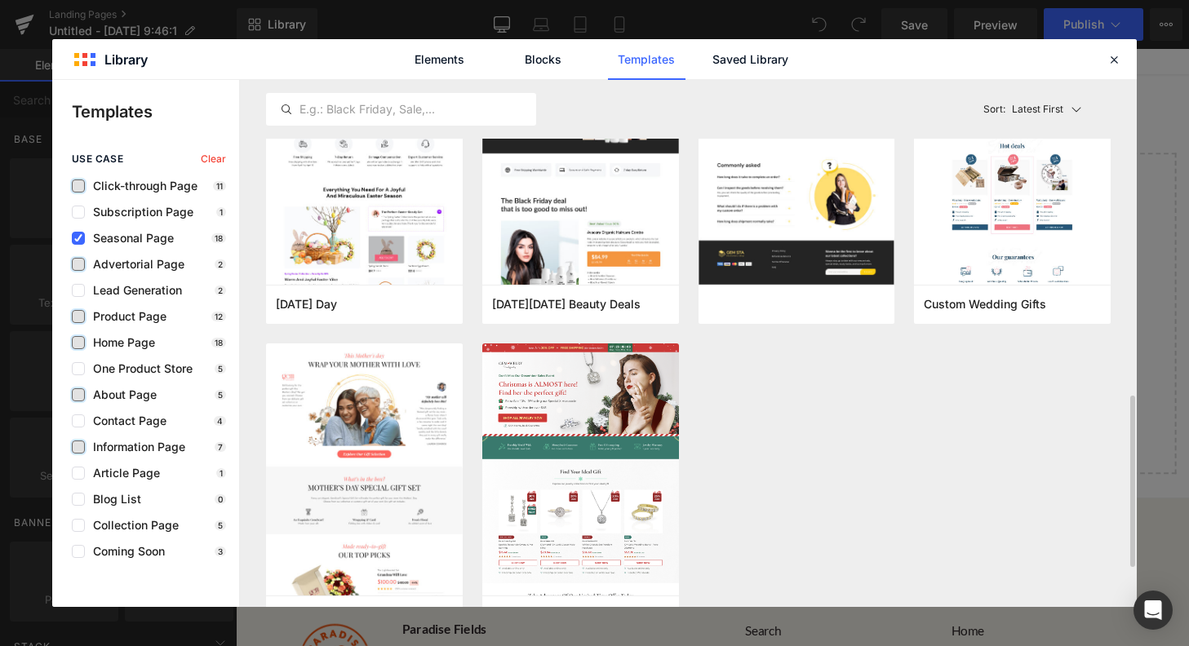
scroll to position [1092, 0]
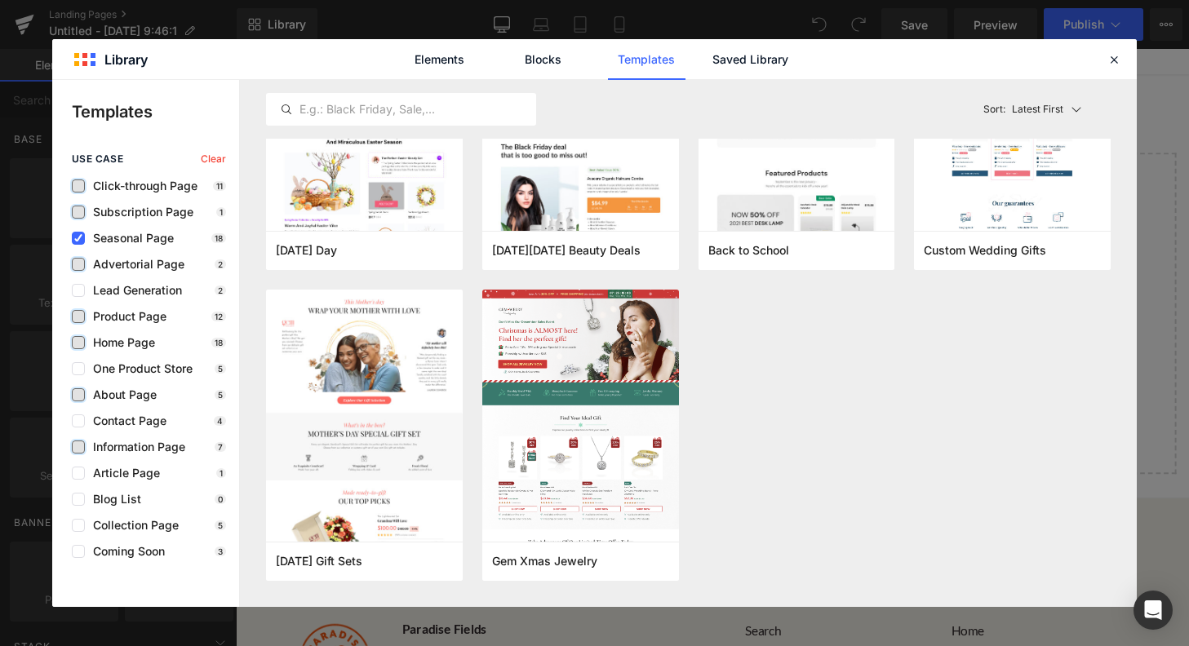
click at [81, 213] on label at bounding box center [78, 212] width 13 height 13
click at [78, 212] on input "checkbox" at bounding box center [78, 212] width 0 height 0
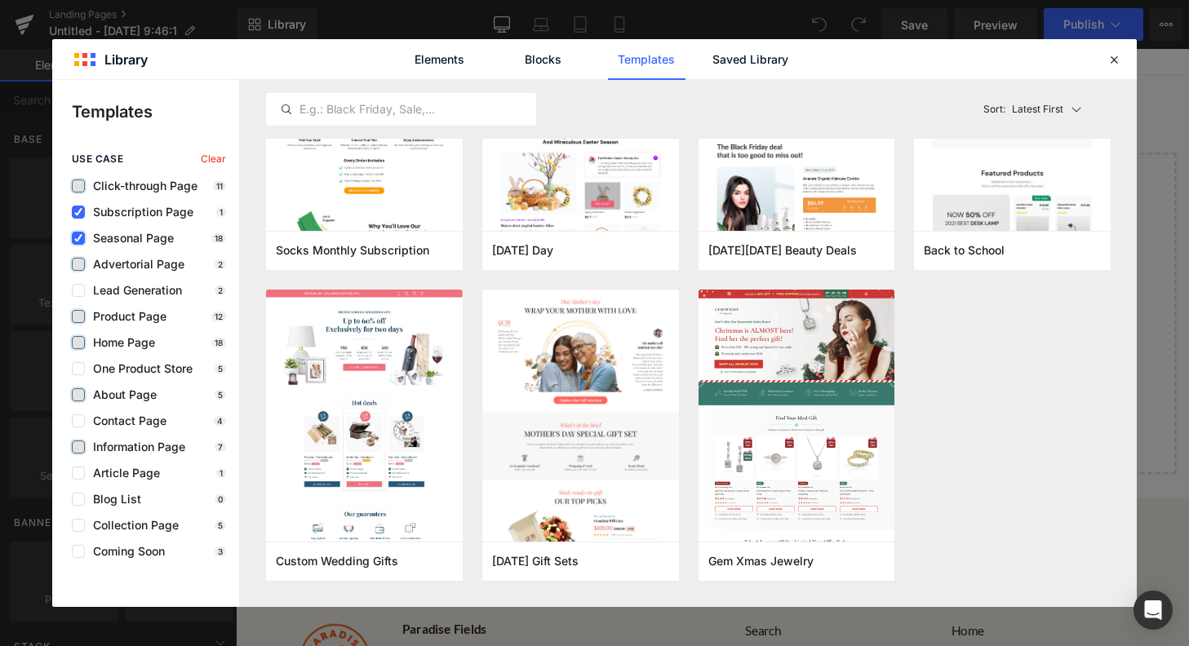
click at [80, 238] on icon at bounding box center [78, 238] width 8 height 0
click at [78, 238] on input "checkbox" at bounding box center [78, 238] width 0 height 0
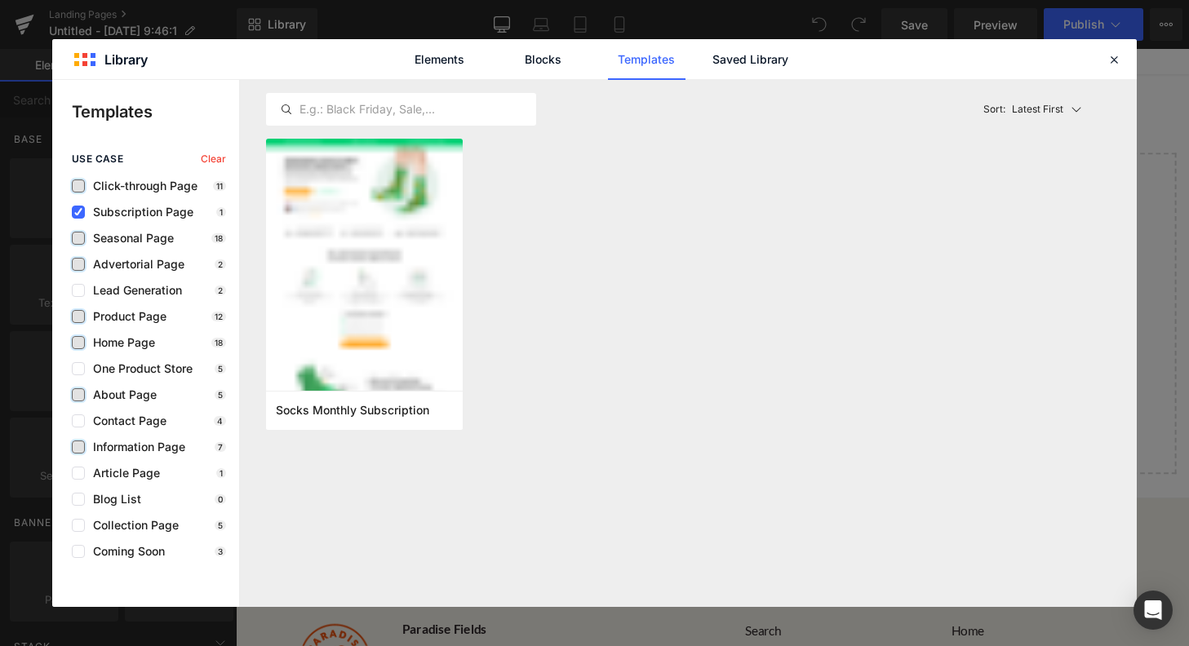
scroll to position [0, 0]
click at [78, 212] on icon at bounding box center [78, 212] width 8 height 0
click at [78, 212] on input "checkbox" at bounding box center [78, 212] width 0 height 0
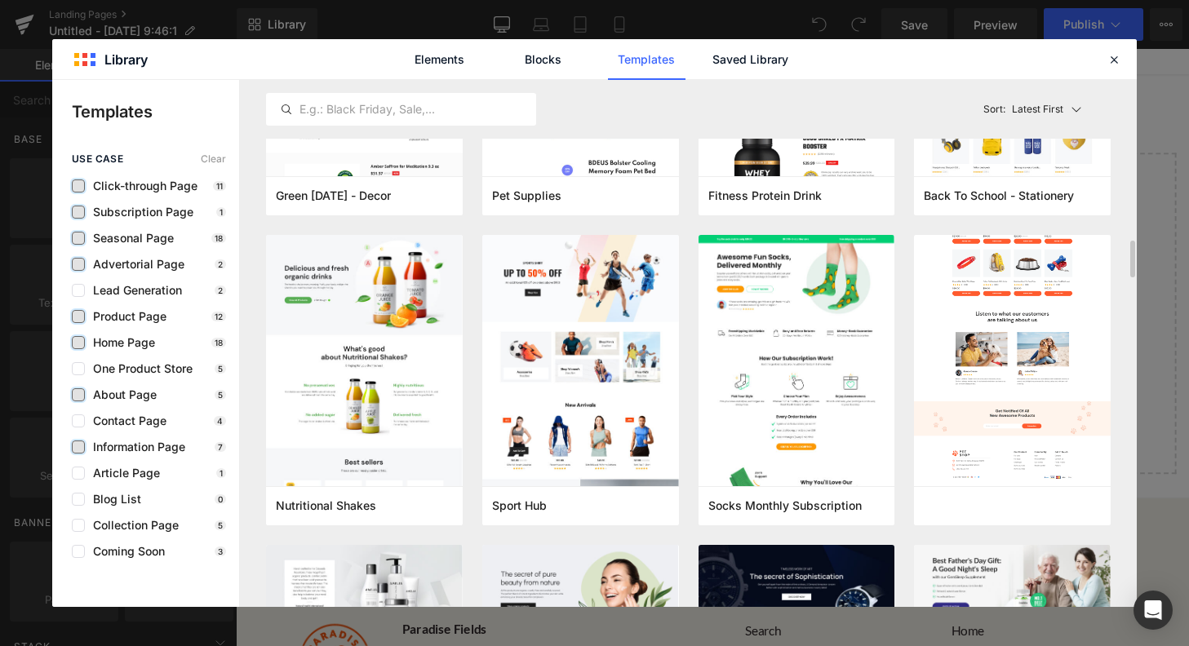
scroll to position [3043, 0]
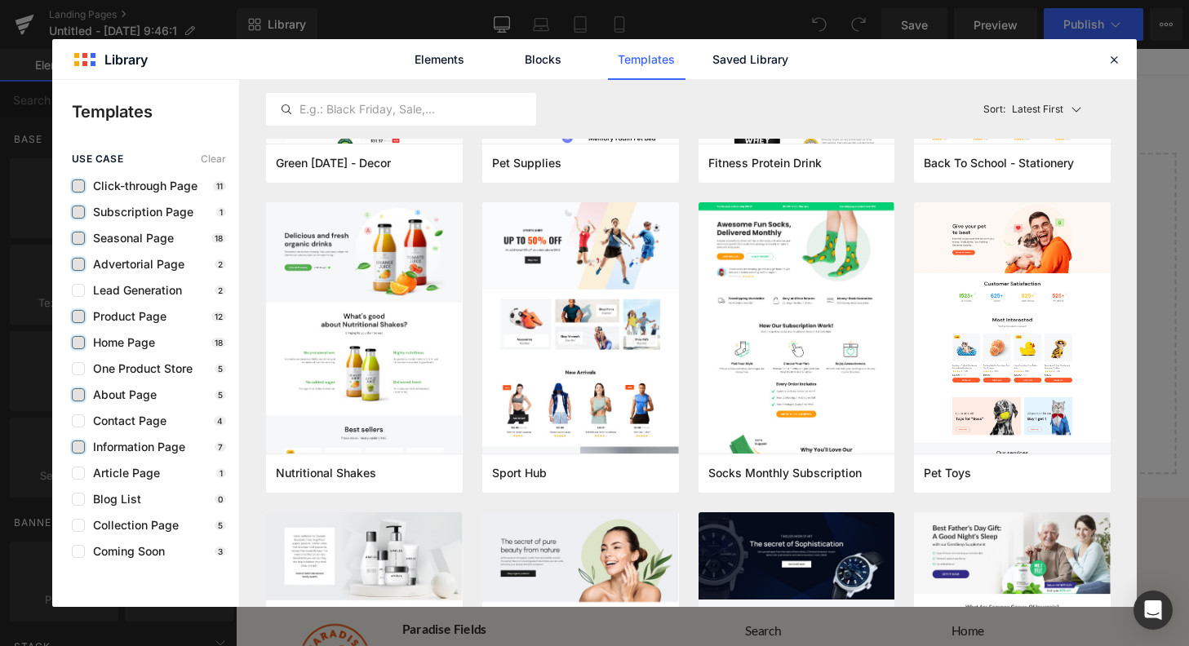
click at [83, 447] on label at bounding box center [78, 447] width 13 height 13
click at [78, 447] on input "checkbox" at bounding box center [78, 447] width 0 height 0
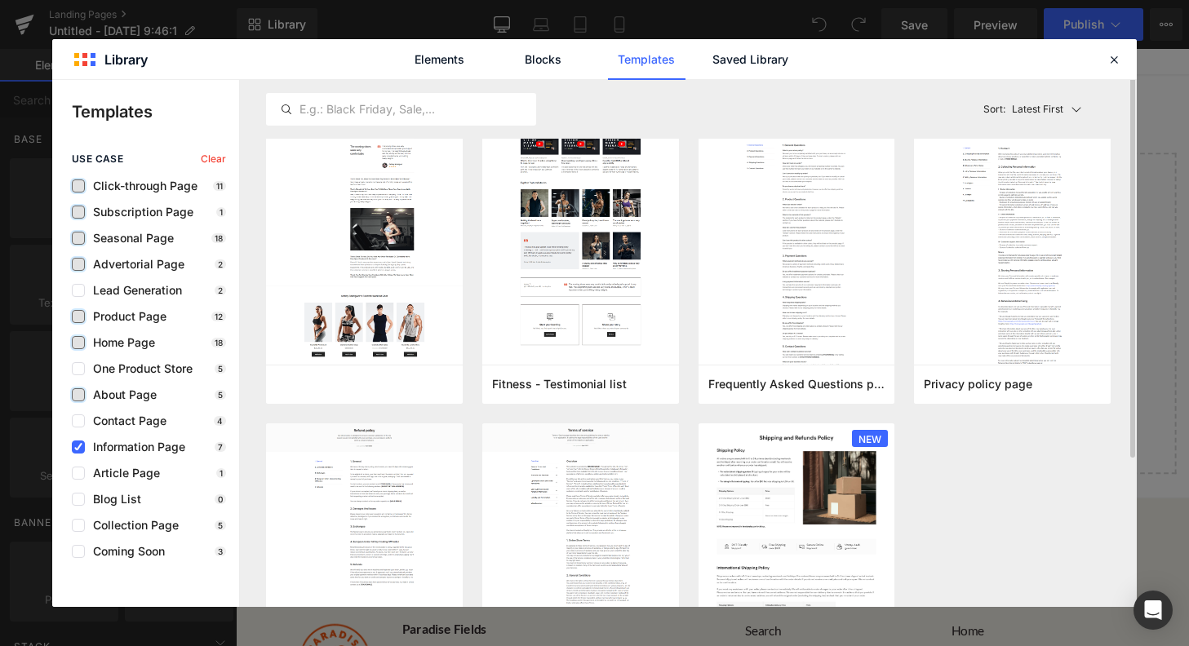
scroll to position [0, 0]
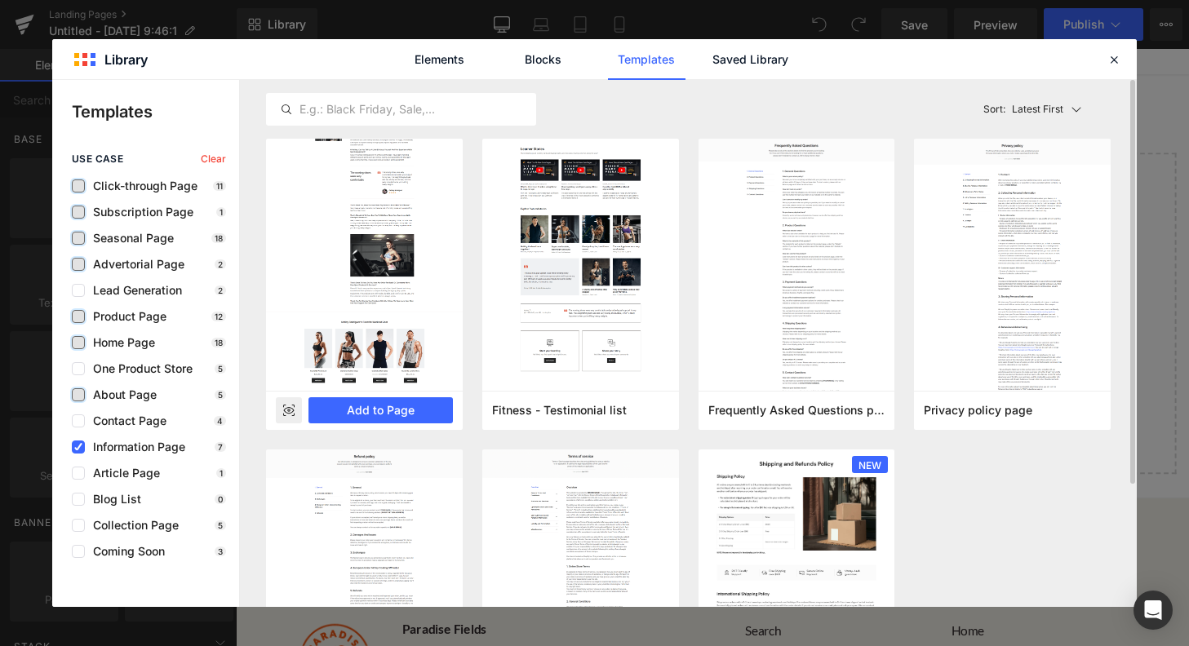
click at [351, 250] on img at bounding box center [364, 222] width 197 height 338
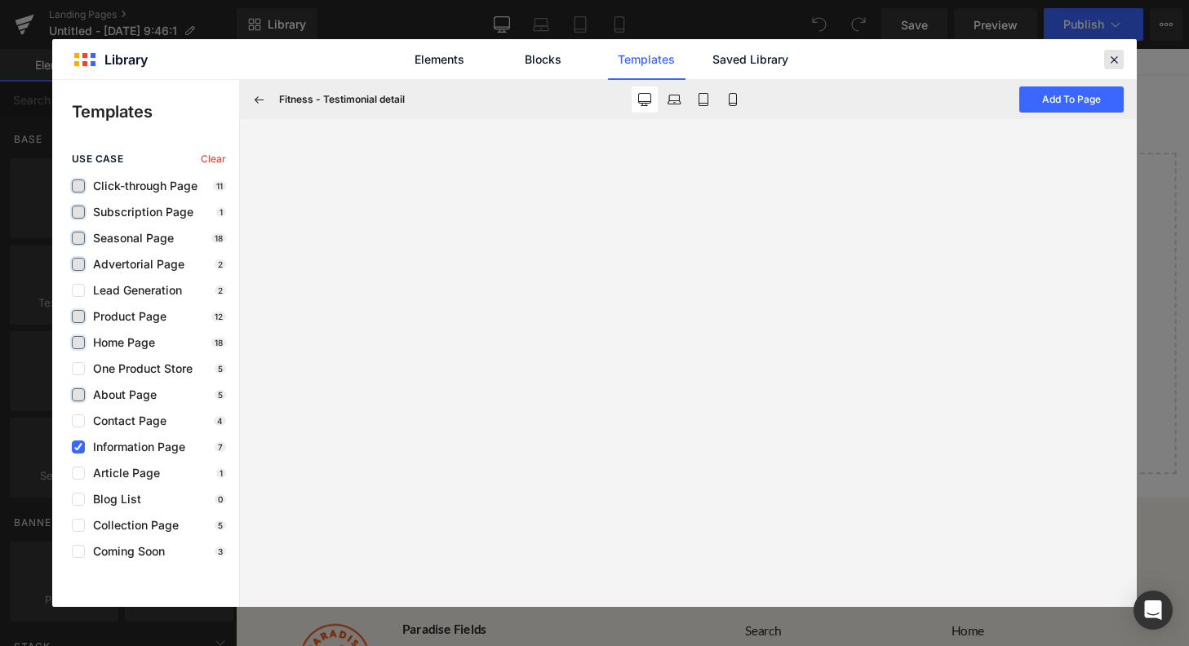
click at [1115, 65] on icon at bounding box center [1113, 59] width 15 height 15
